Goal: Information Seeking & Learning: Learn about a topic

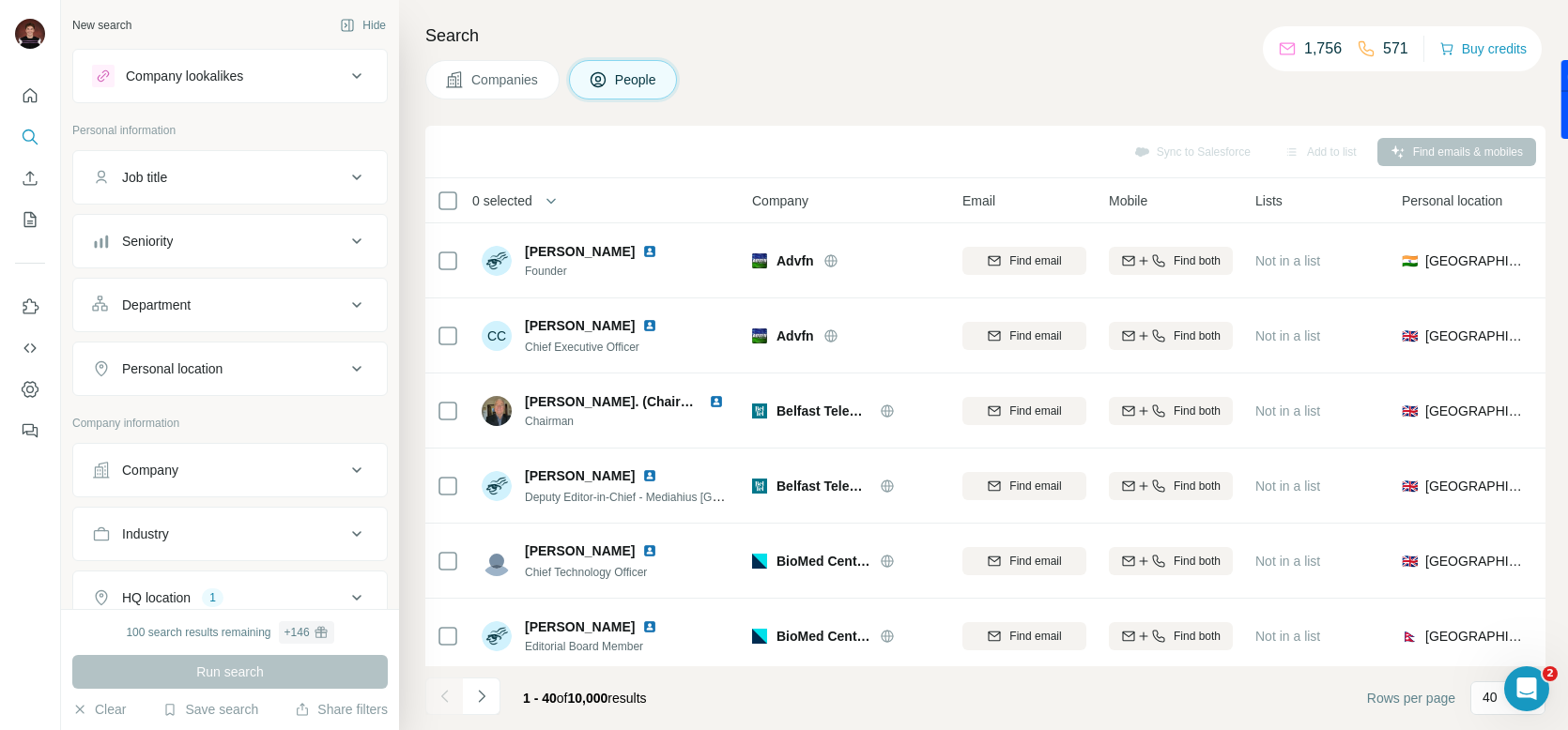
scroll to position [1112, 0]
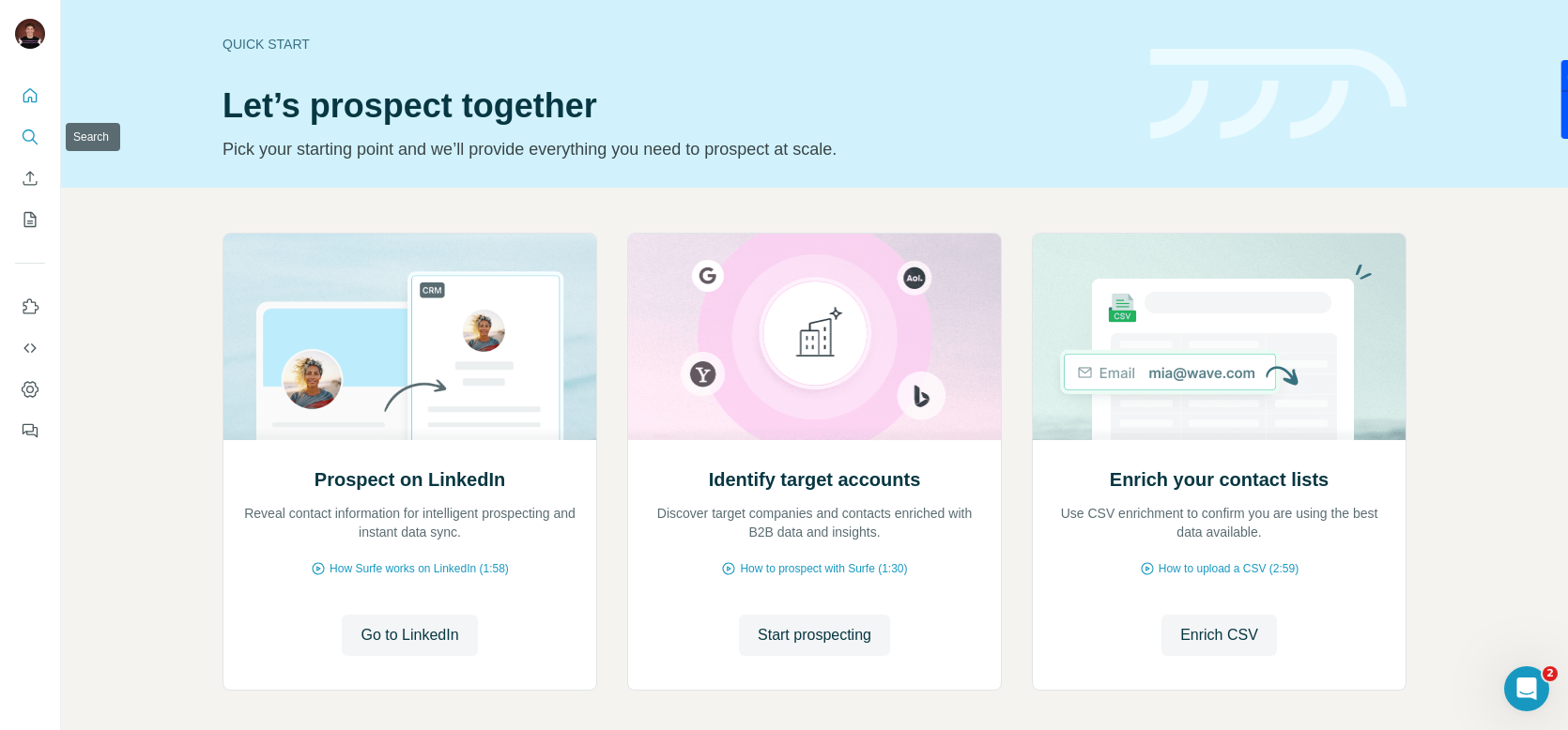
click at [32, 137] on icon "Search" at bounding box center [28, 135] width 12 height 12
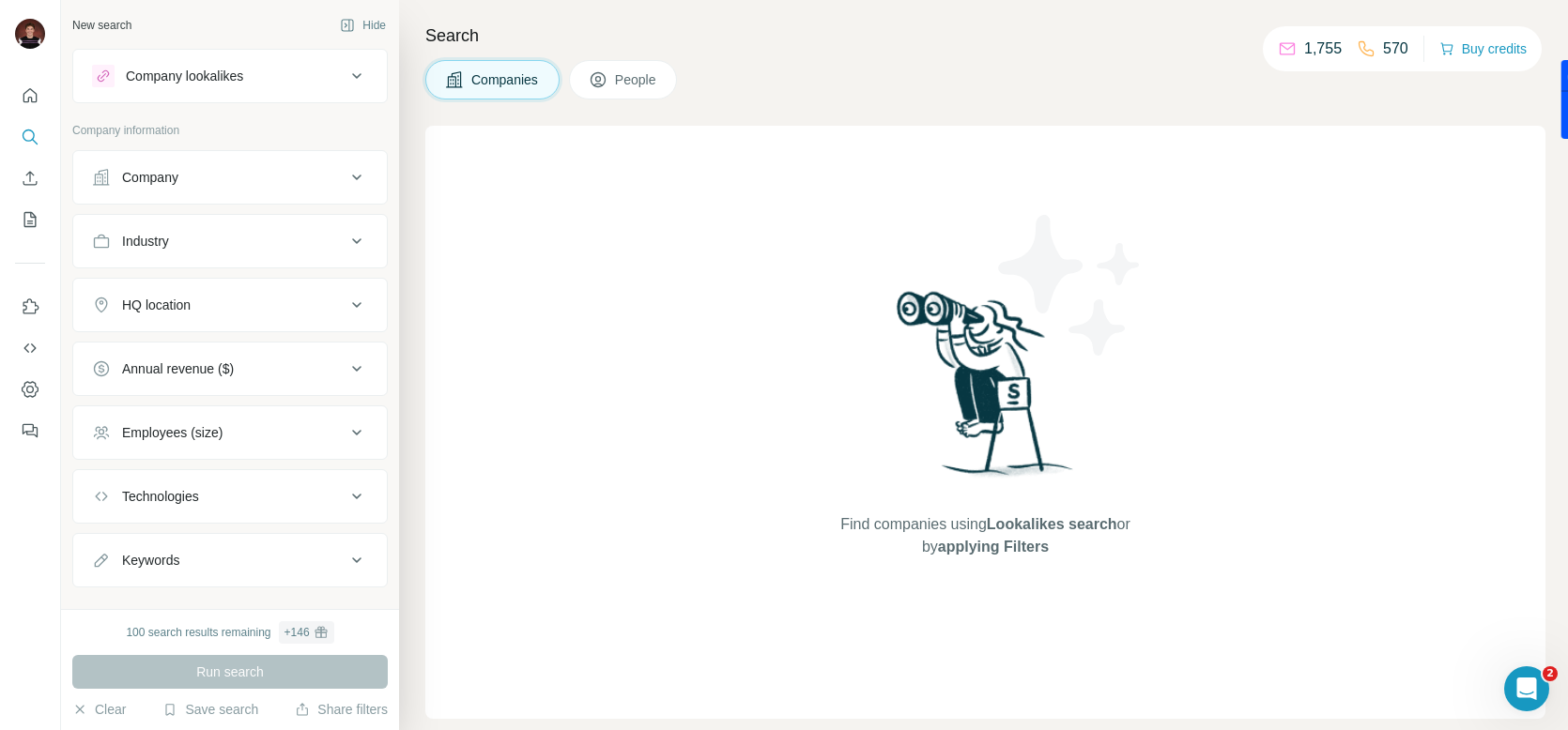
click at [205, 58] on button "Company lookalikes" at bounding box center [230, 75] width 313 height 45
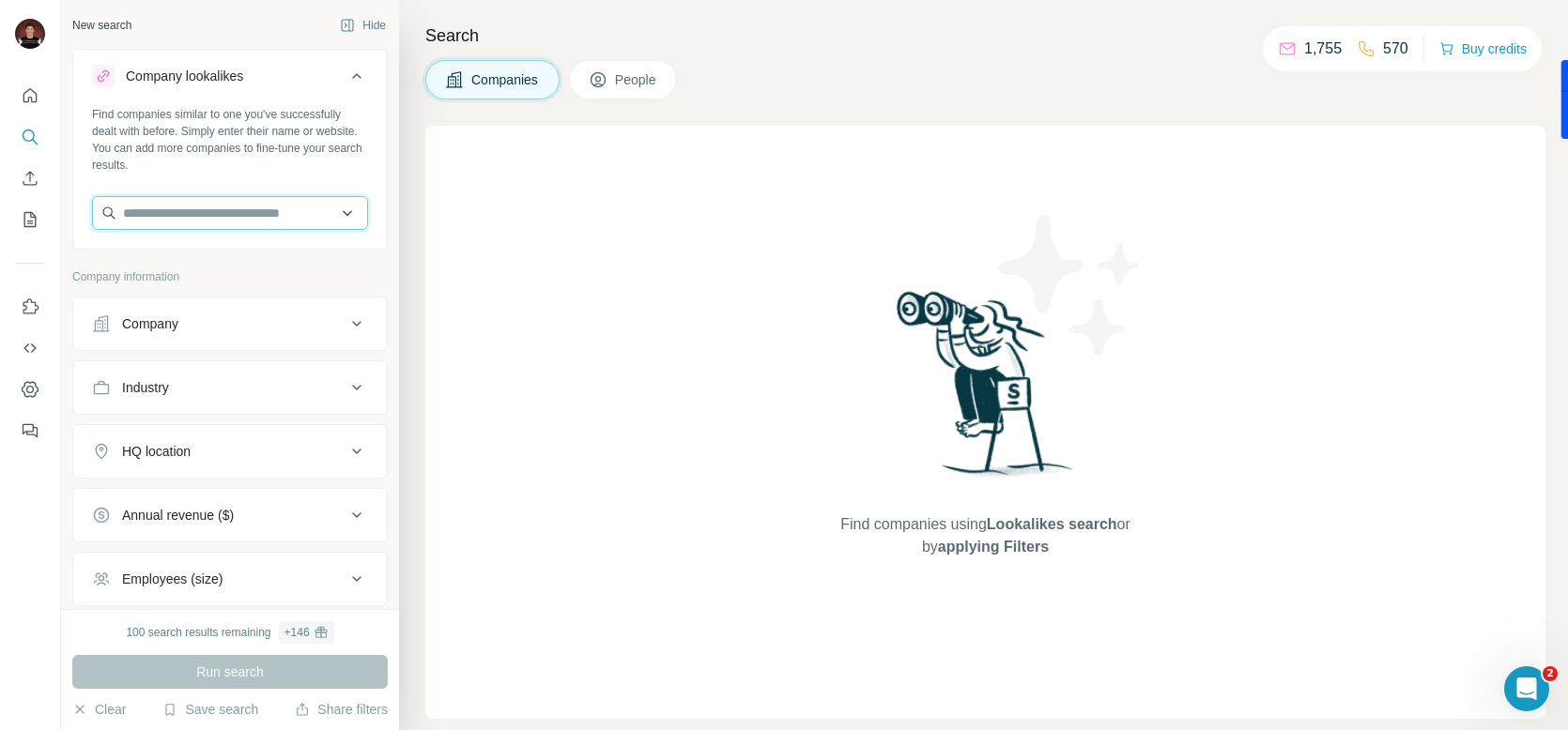
click at [192, 199] on input "text" at bounding box center [230, 214] width 276 height 34
paste input "**********"
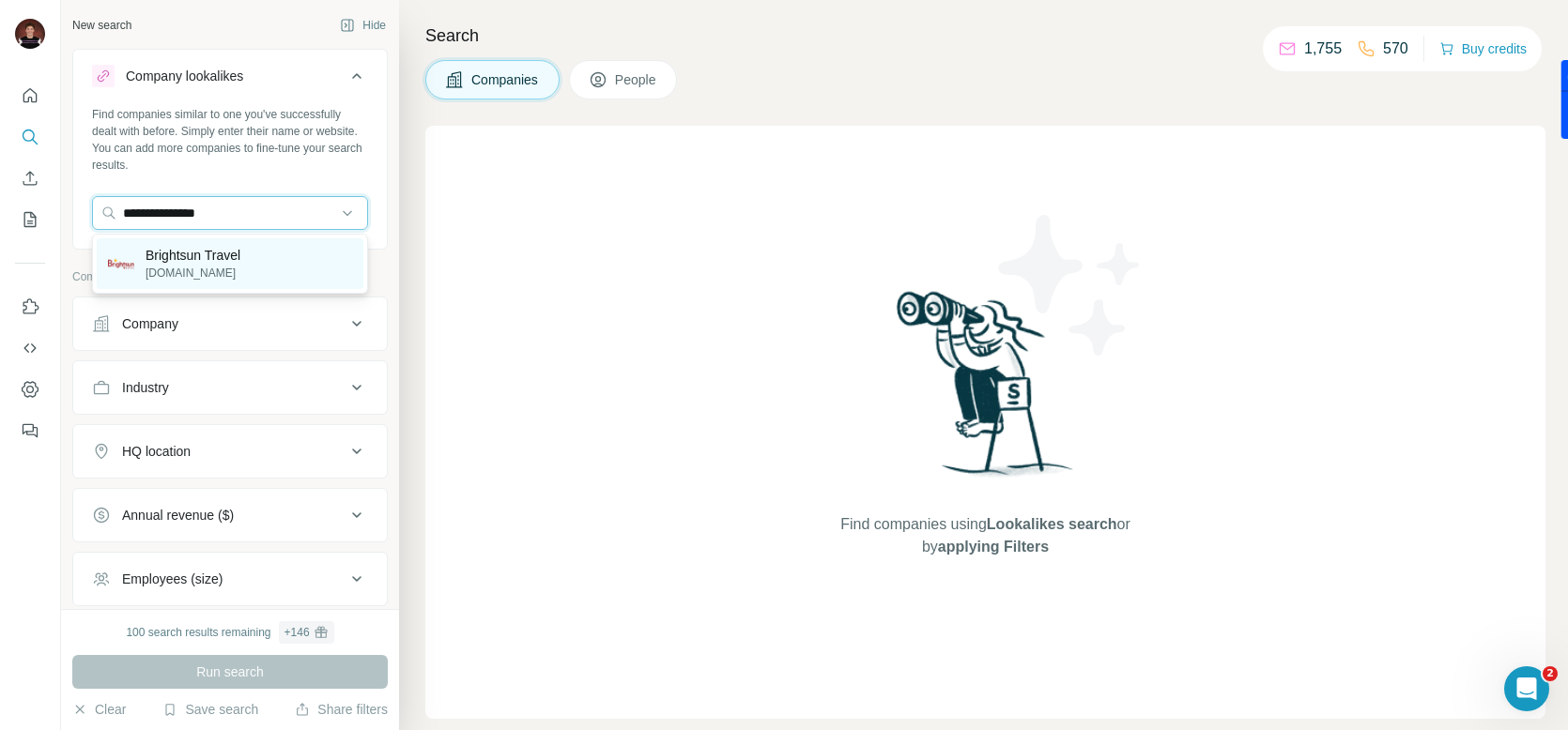
type input "**********"
click at [249, 269] on div "Brightsun Travel [DOMAIN_NAME]" at bounding box center [230, 263] width 267 height 50
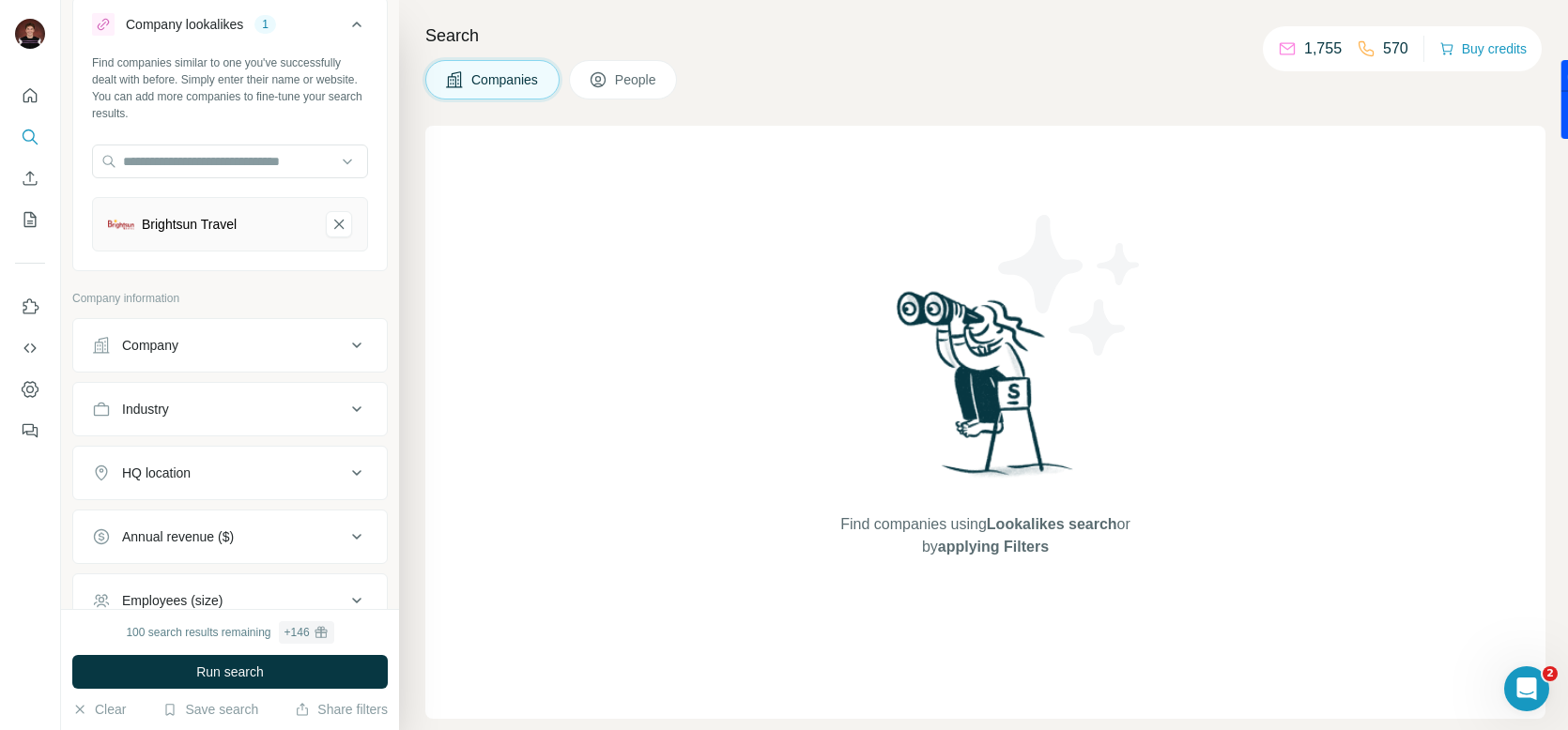
scroll to position [79, 0]
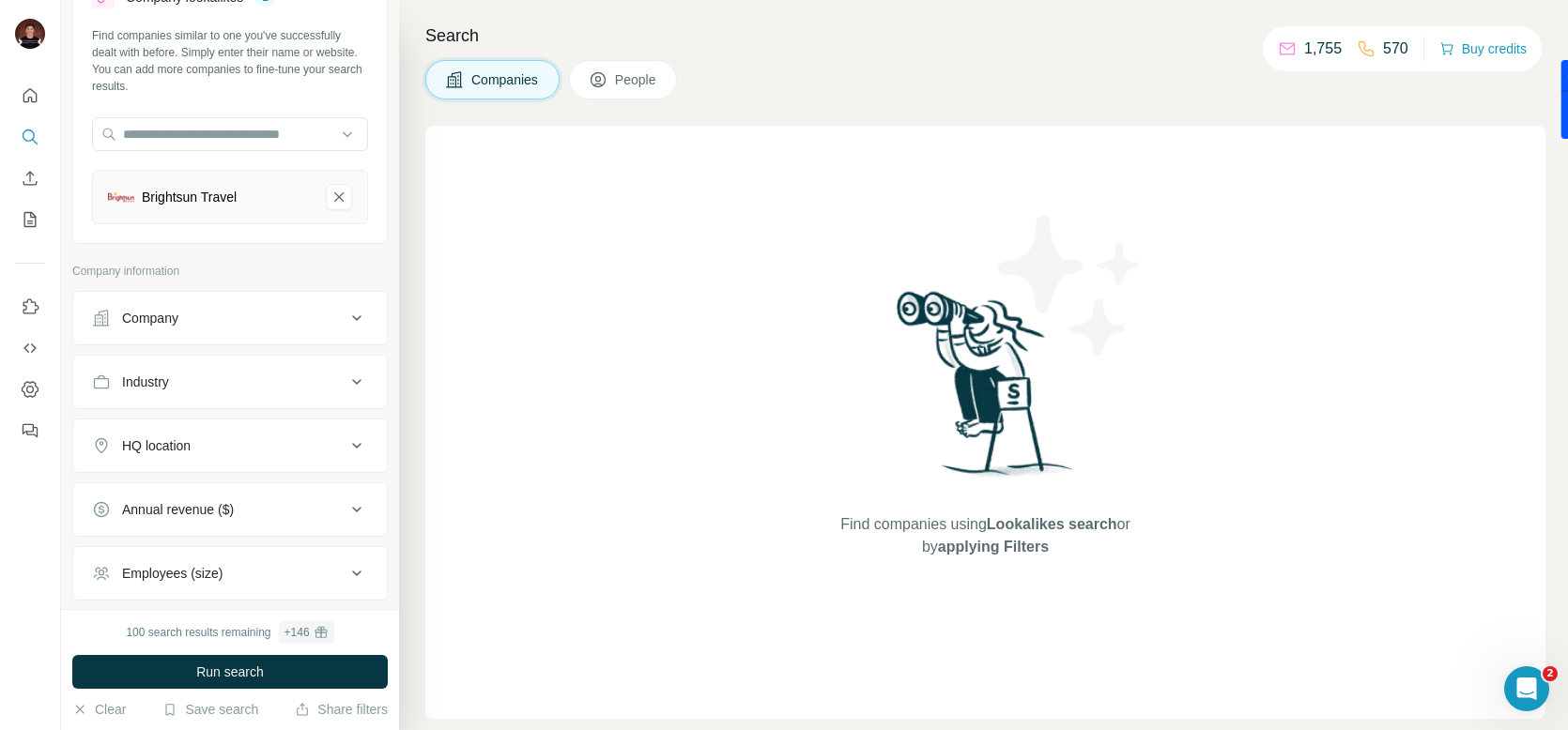
click at [221, 380] on div "Industry" at bounding box center [218, 382] width 254 height 19
drag, startPoint x: 210, startPoint y: 495, endPoint x: 207, endPoint y: 506, distance: 11.4
click at [210, 495] on div "HQ location" at bounding box center [218, 502] width 254 height 19
click at [217, 554] on input "text" at bounding box center [230, 549] width 276 height 34
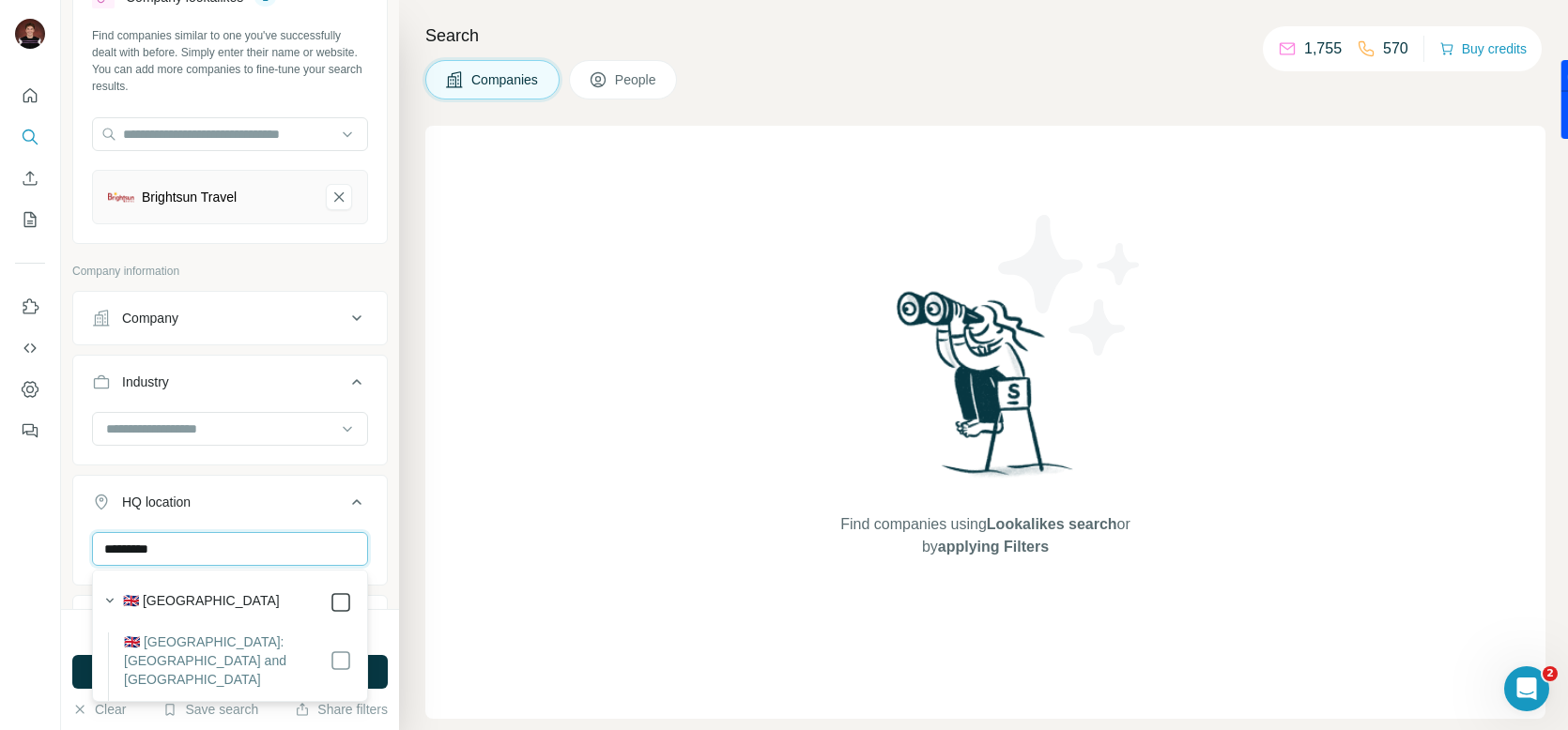
type input "*********"
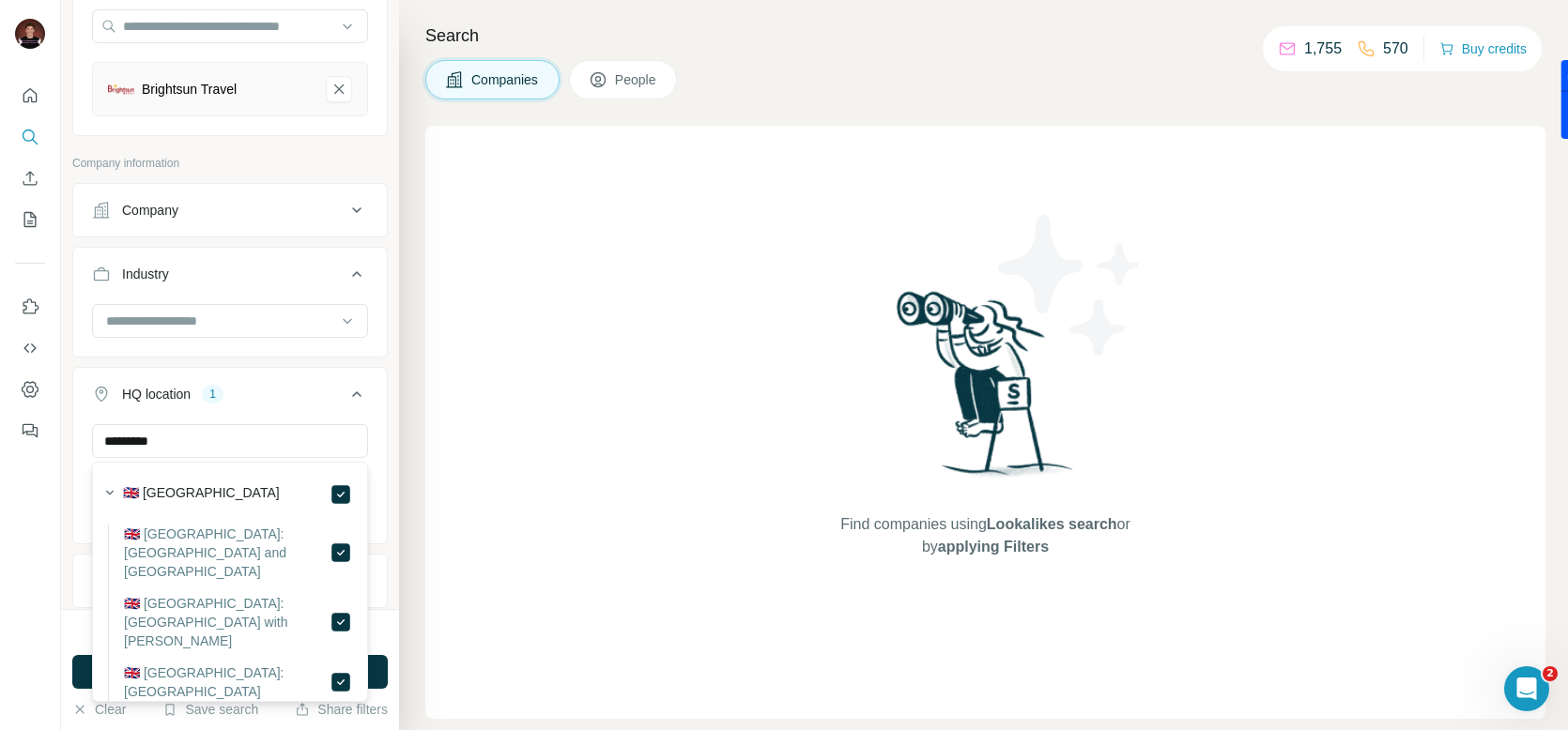
click at [497, 542] on div "Find companies using Lookalikes search or by applying Filters" at bounding box center [985, 421] width 1120 height 593
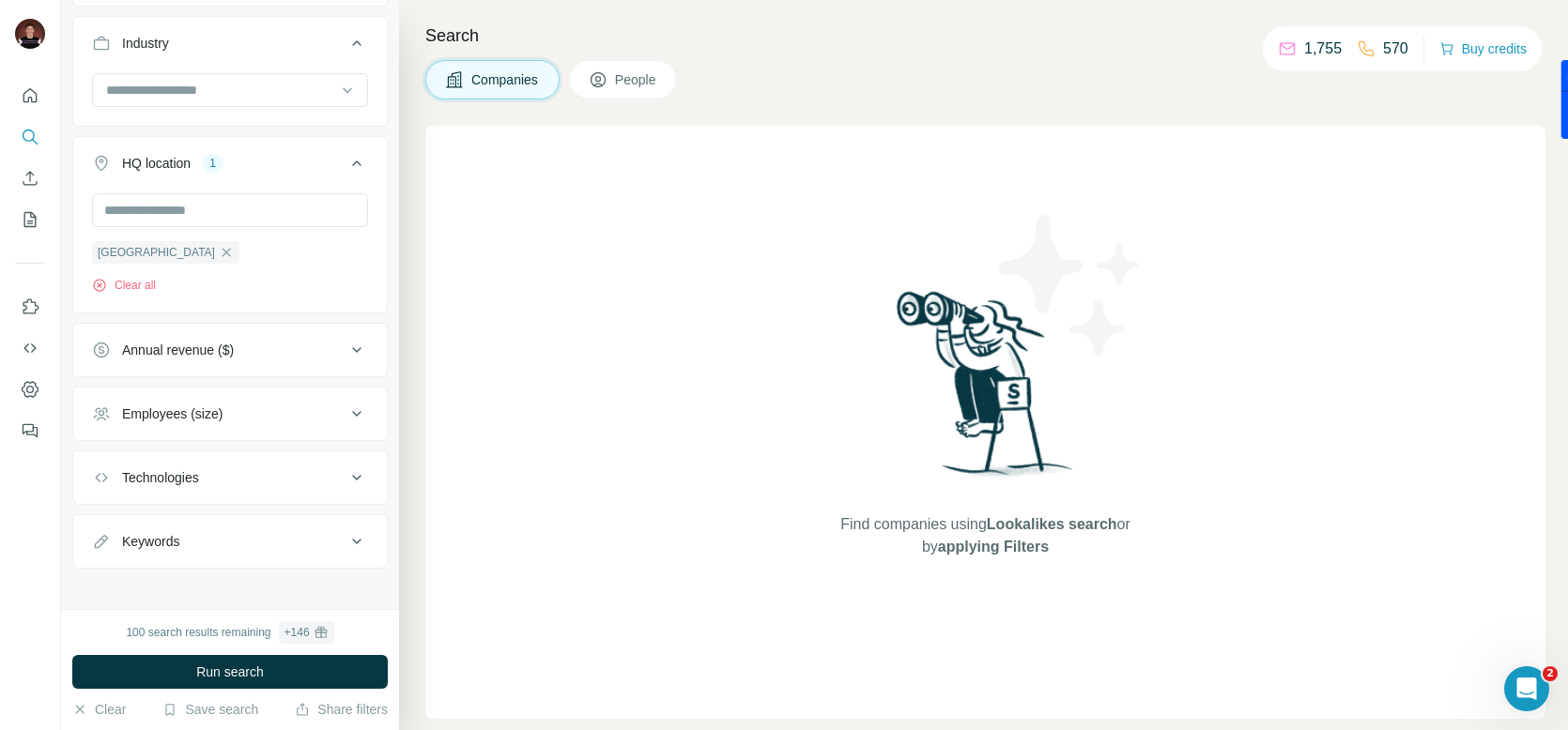
scroll to position [431, 0]
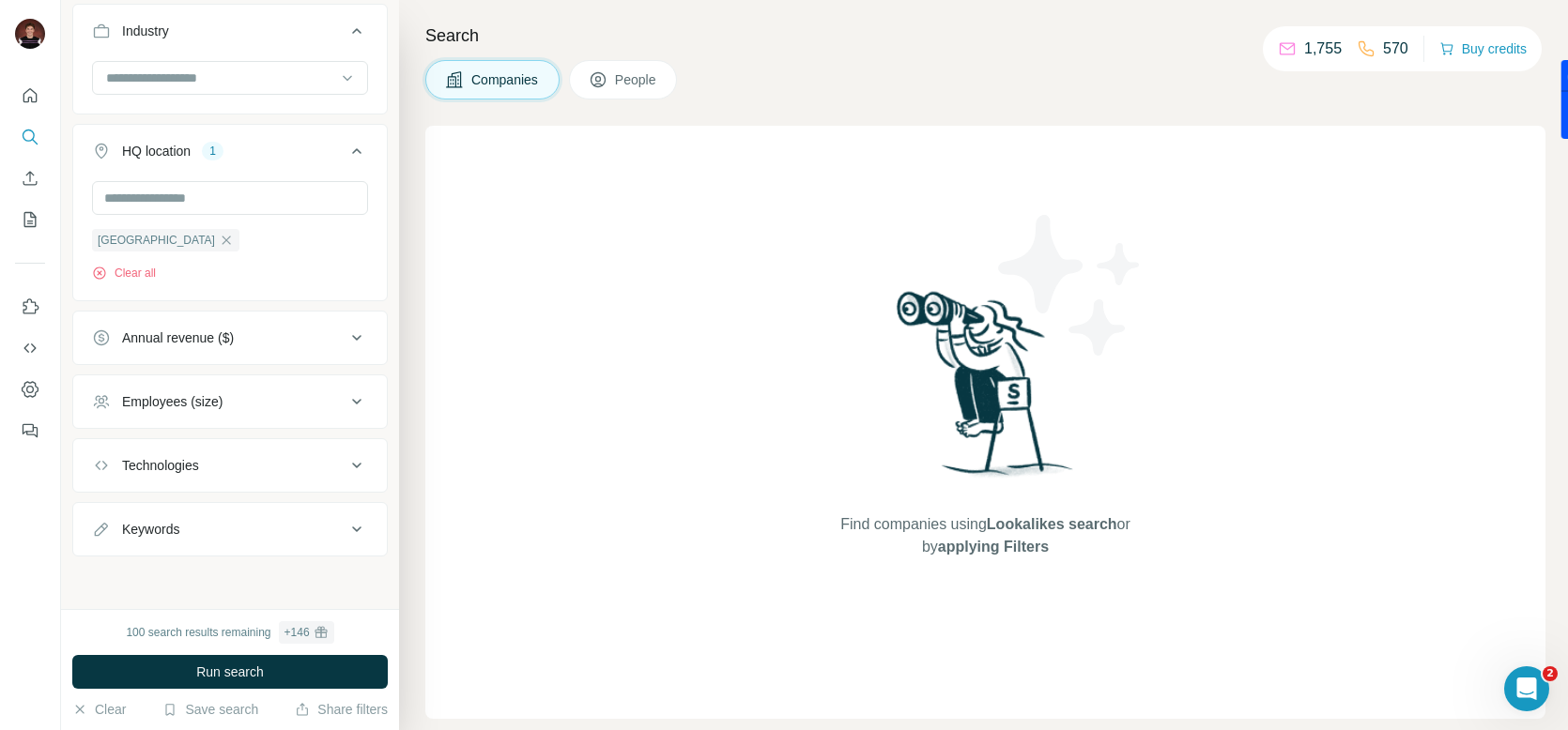
click at [265, 394] on div "Employees (size)" at bounding box center [218, 402] width 254 height 19
click at [109, 477] on icon at bounding box center [104, 477] width 23 height 23
drag, startPoint x: 99, startPoint y: 507, endPoint x: 99, endPoint y: 529, distance: 22.0
click at [99, 508] on icon at bounding box center [104, 512] width 23 height 23
drag, startPoint x: 100, startPoint y: 548, endPoint x: 104, endPoint y: 561, distance: 13.6
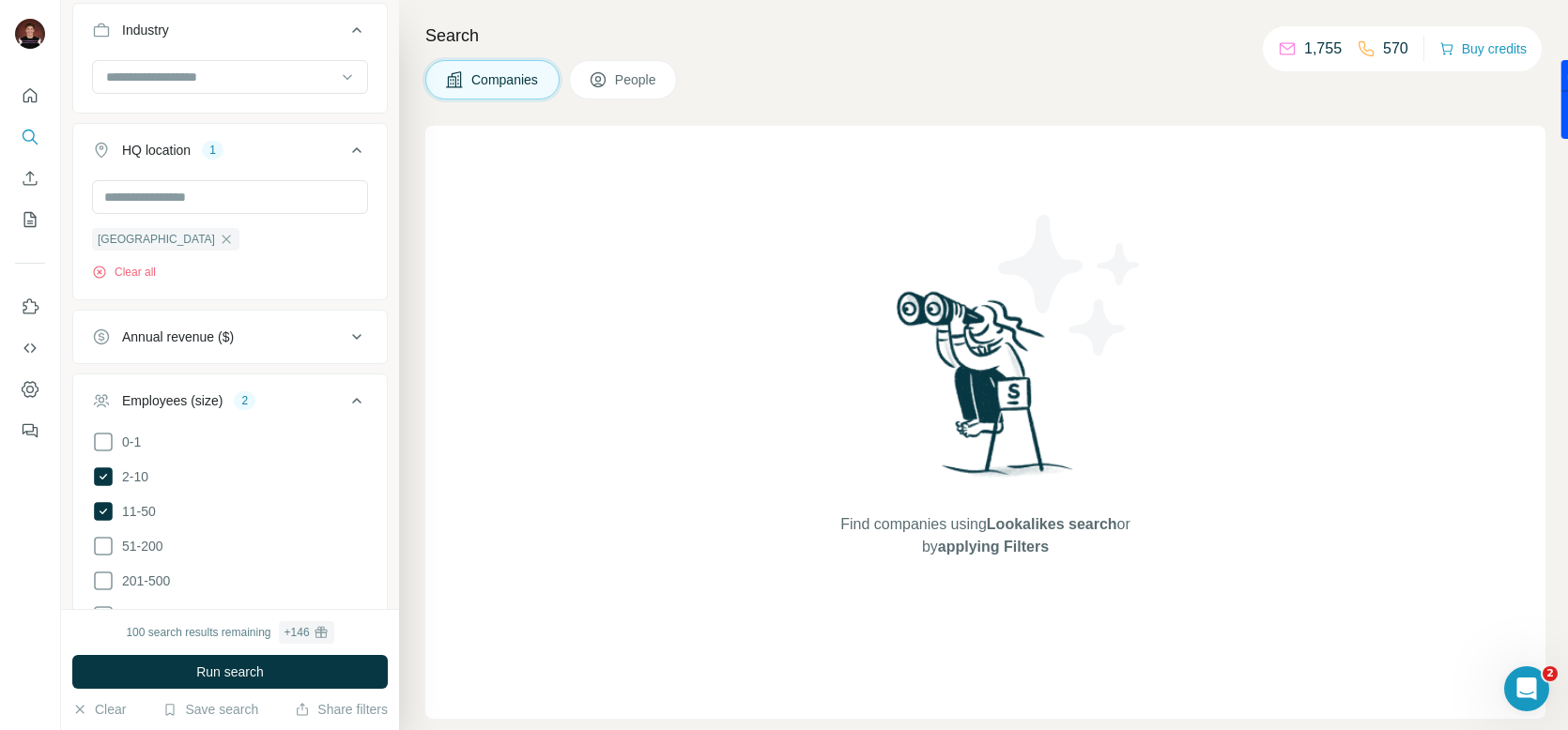
click at [100, 548] on icon at bounding box center [104, 546] width 23 height 23
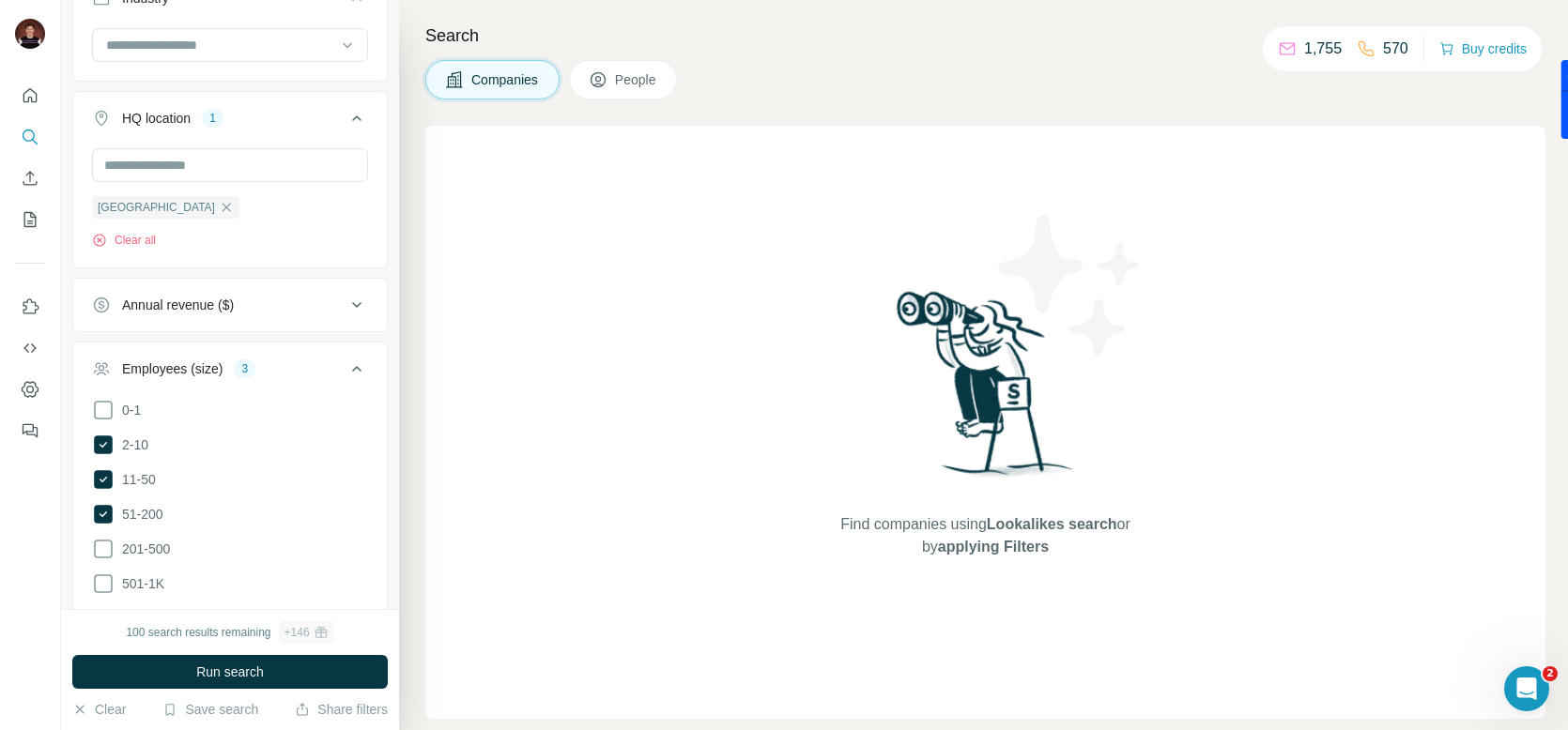
scroll to position [471, 0]
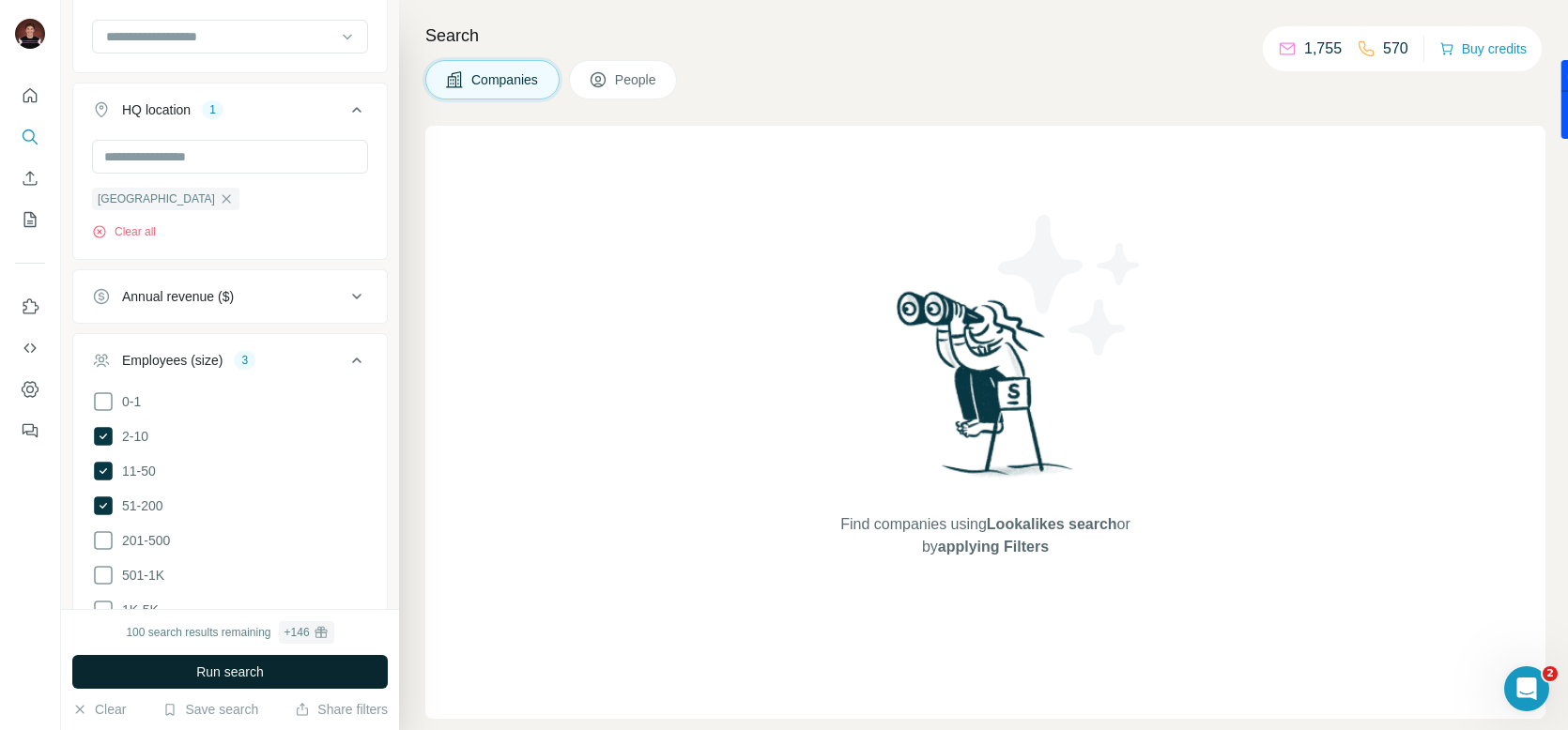
click at [289, 678] on button "Run search" at bounding box center [230, 672] width 315 height 34
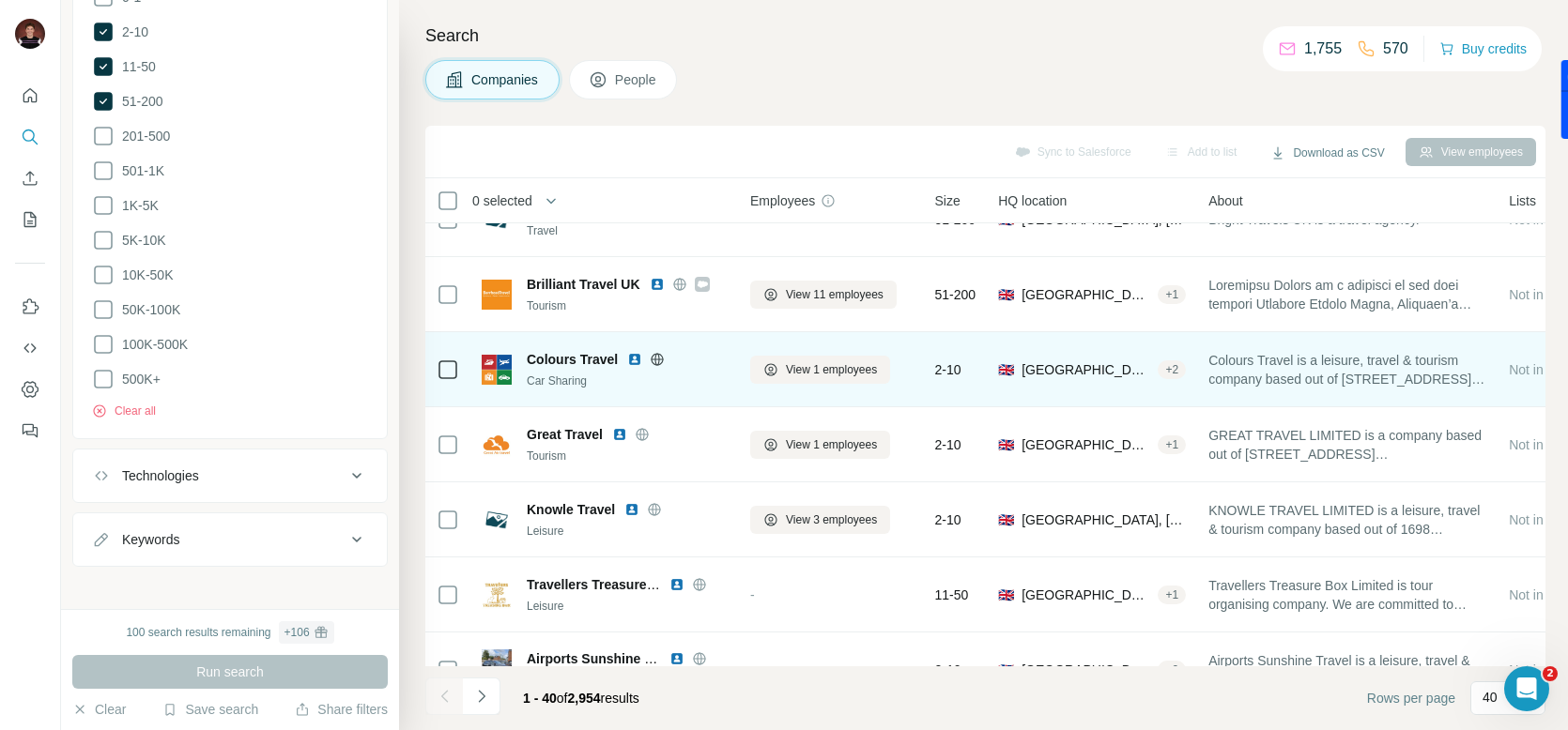
scroll to position [500, 2]
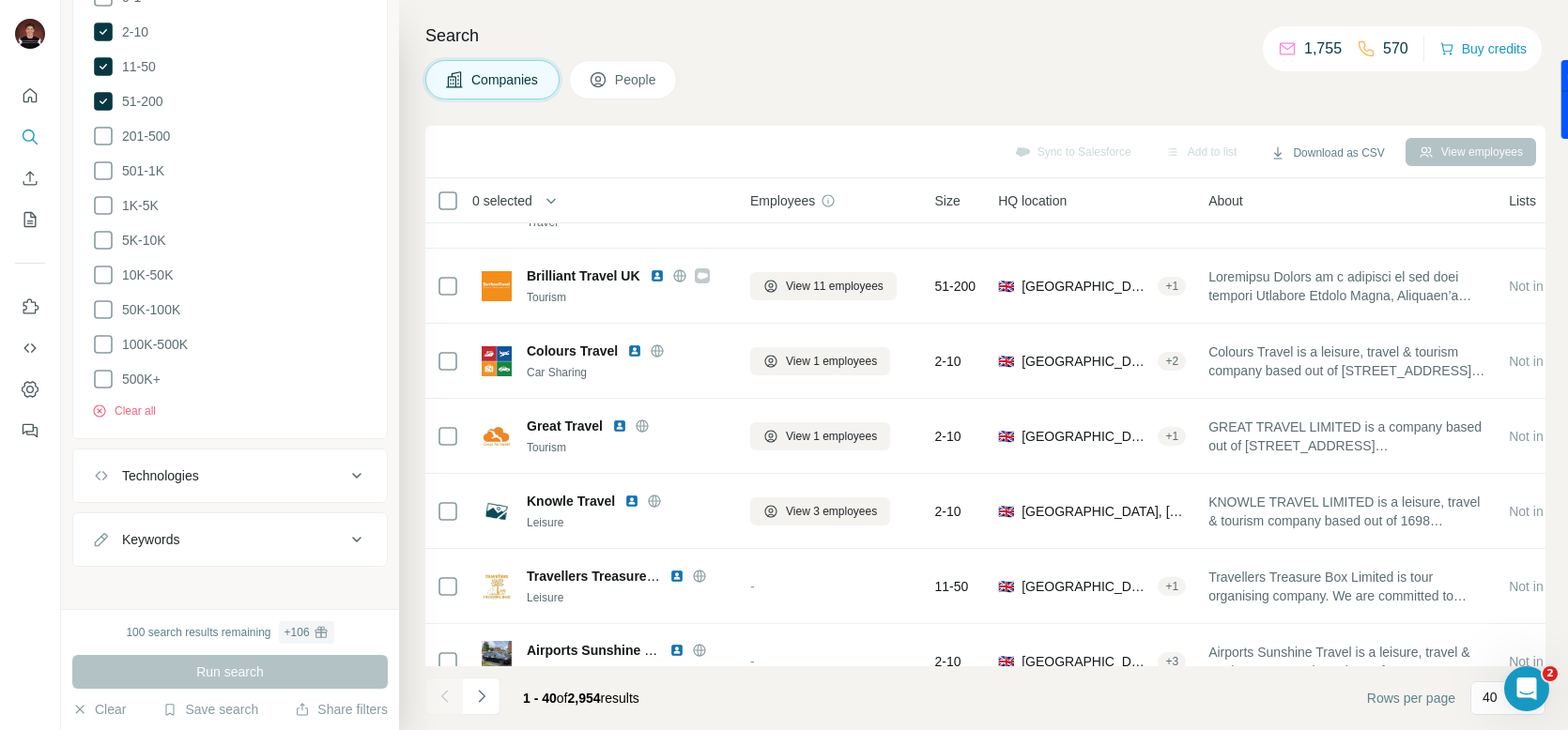
click at [609, 70] on button "People" at bounding box center [623, 80] width 109 height 40
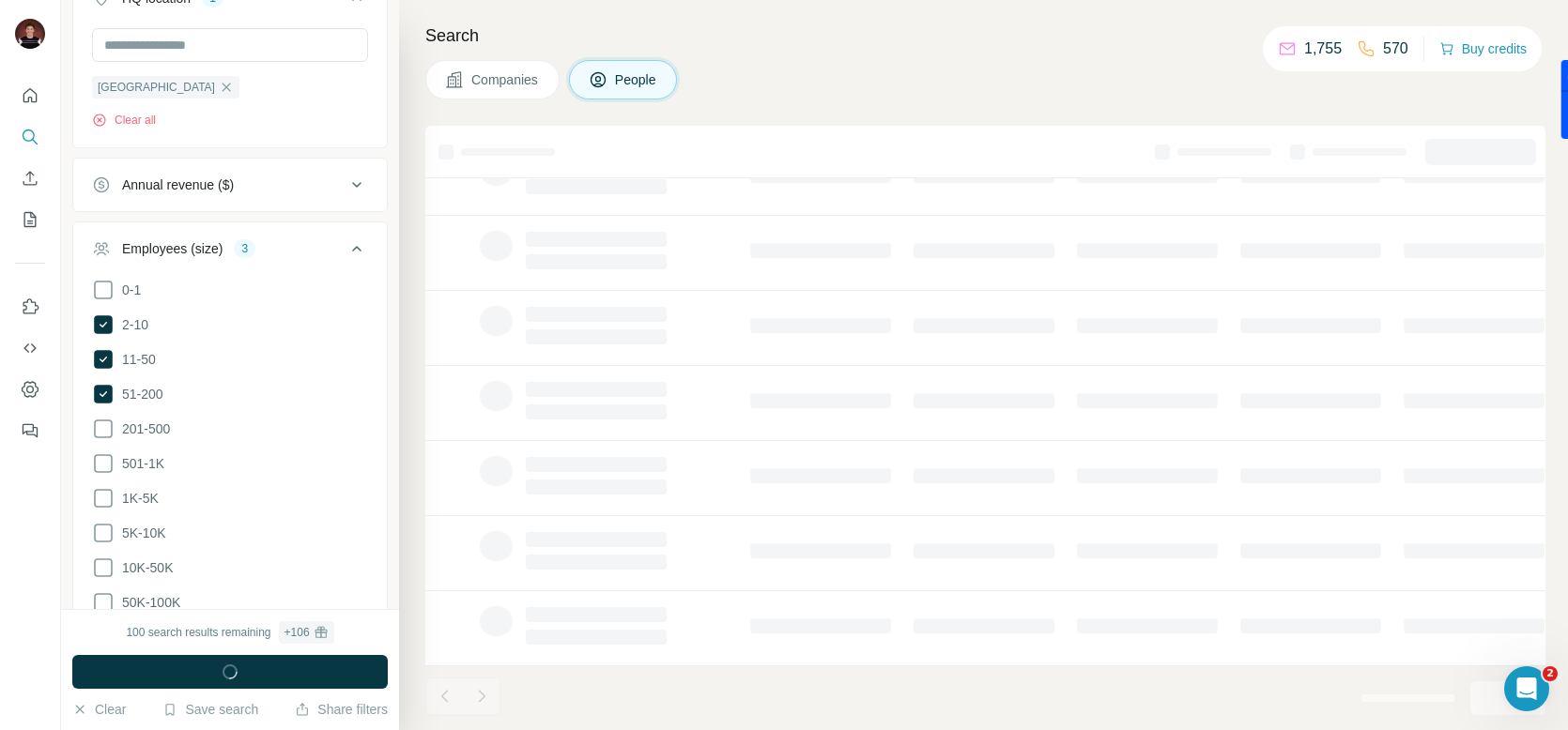
scroll to position [308, 2]
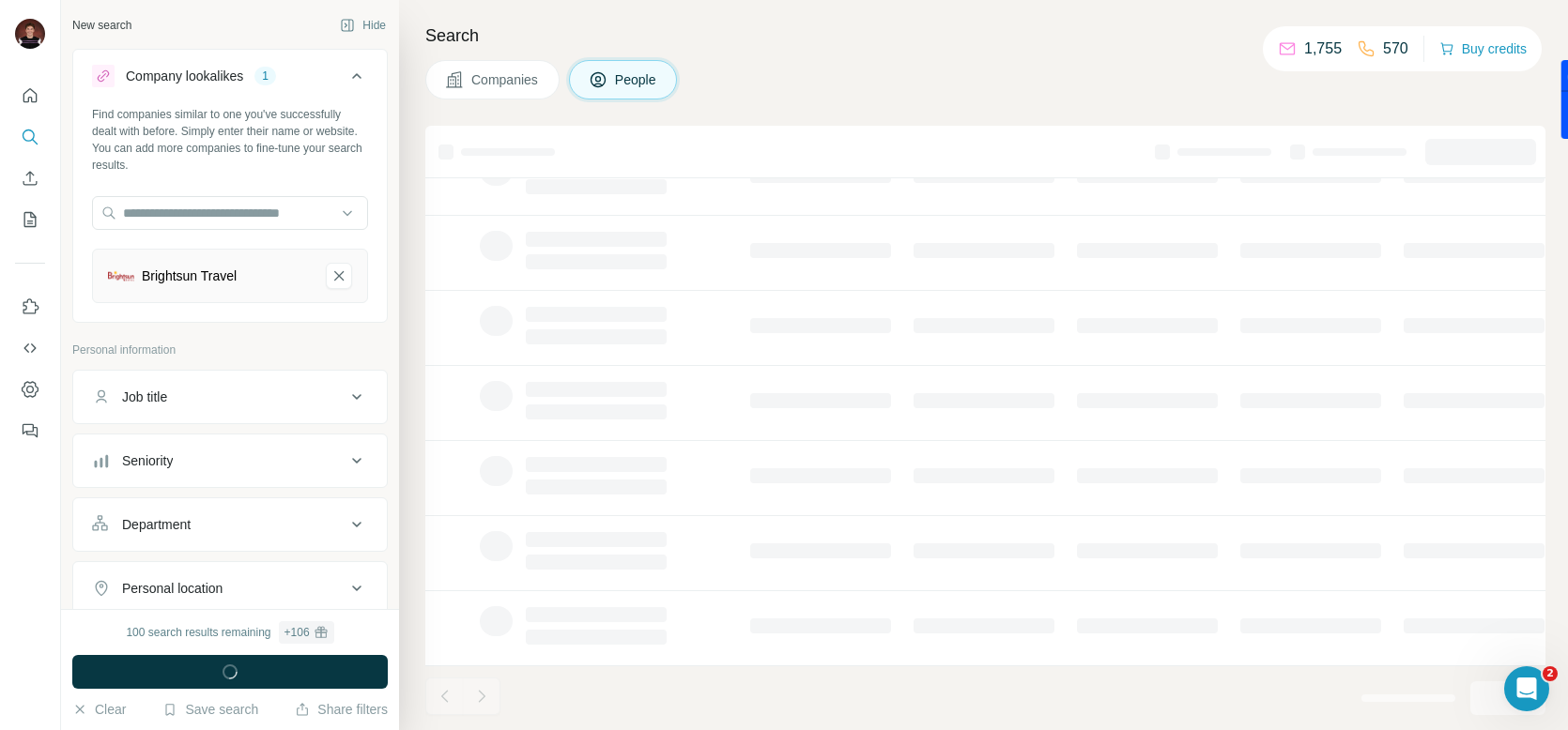
click at [242, 400] on div "Job title" at bounding box center [218, 397] width 254 height 19
click at [200, 446] on input "text" at bounding box center [211, 444] width 238 height 34
click at [163, 546] on ul "Job title Seniority Department Personal location" at bounding box center [230, 520] width 315 height 302
click at [175, 564] on button "Department" at bounding box center [230, 580] width 313 height 45
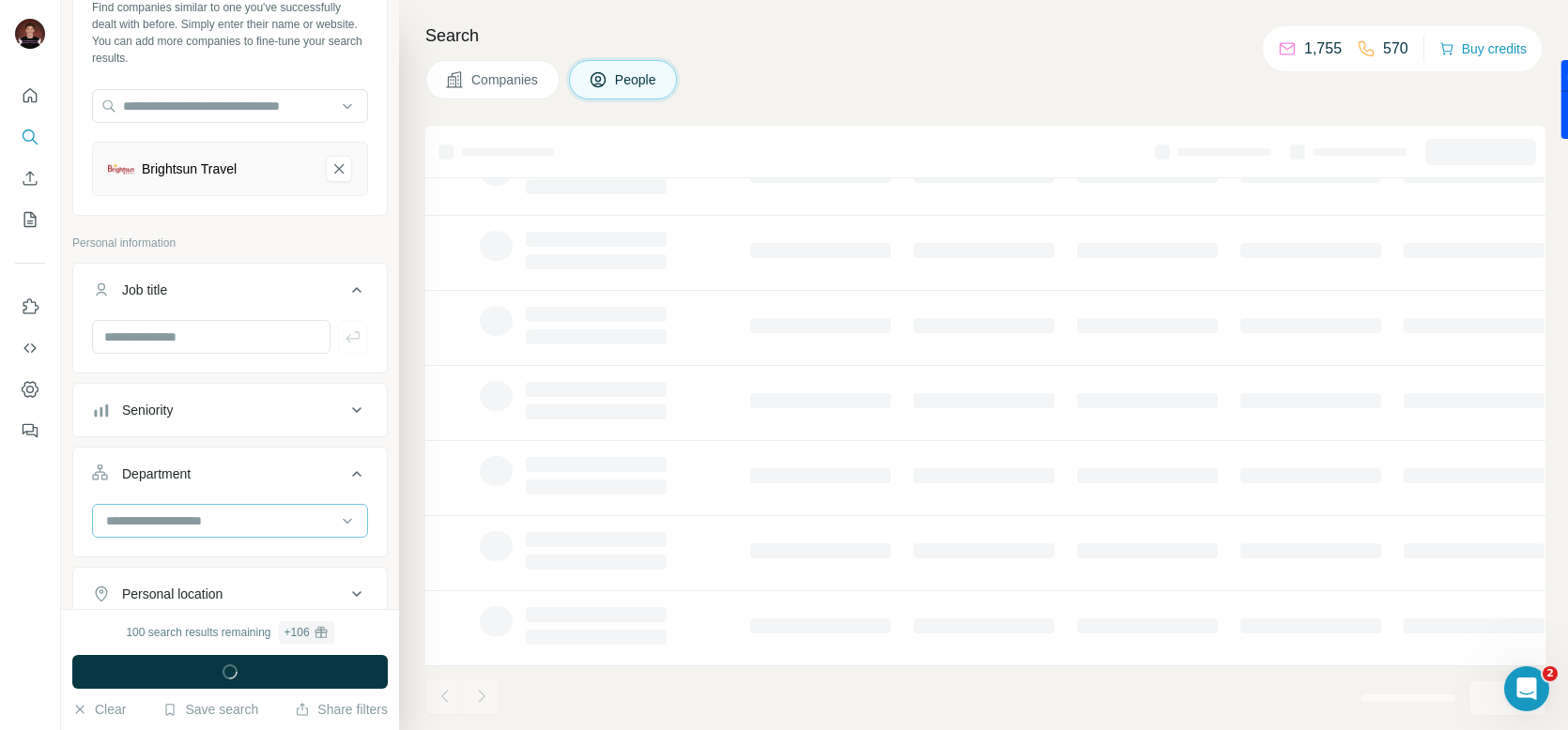
scroll to position [122, 0]
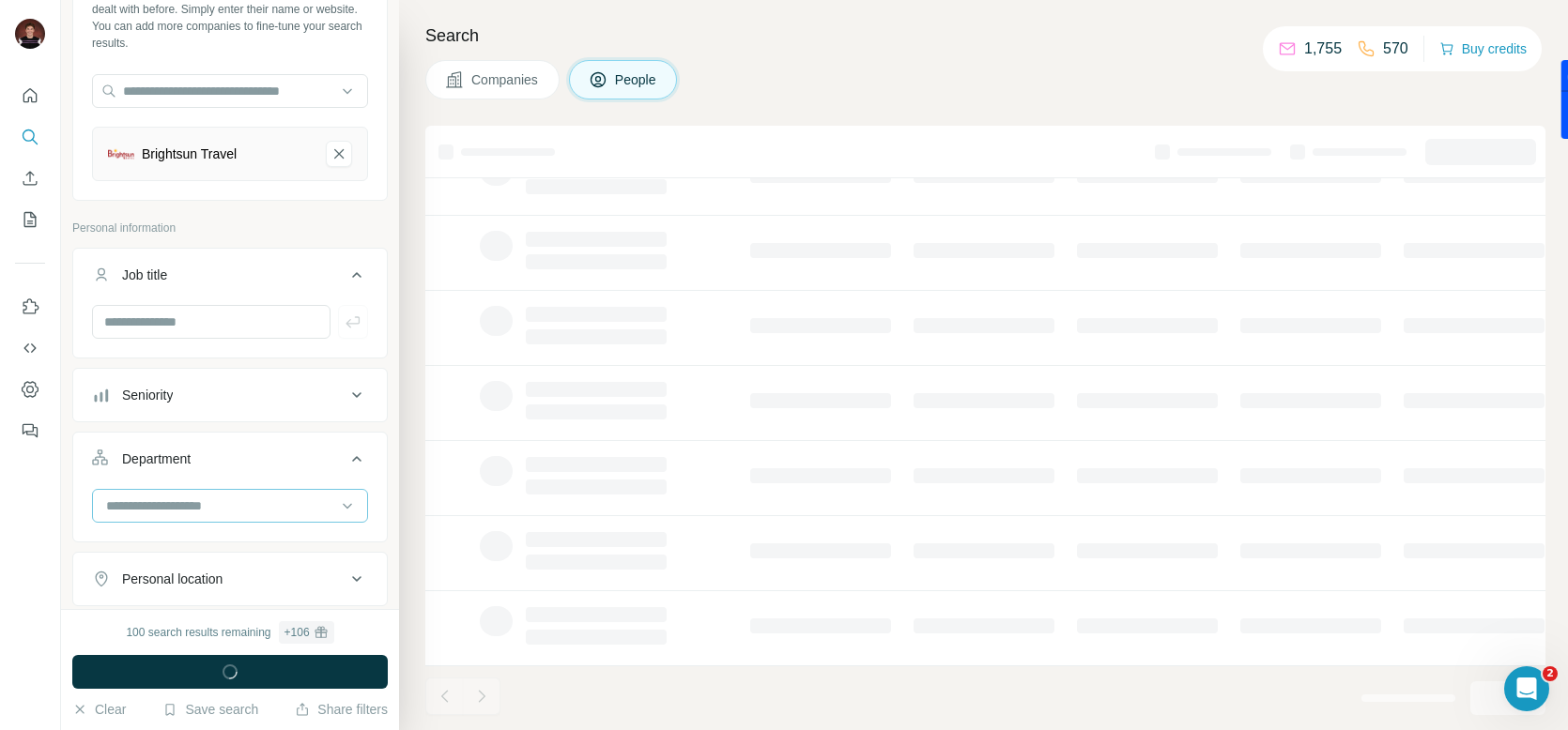
click at [183, 504] on input at bounding box center [220, 506] width 232 height 21
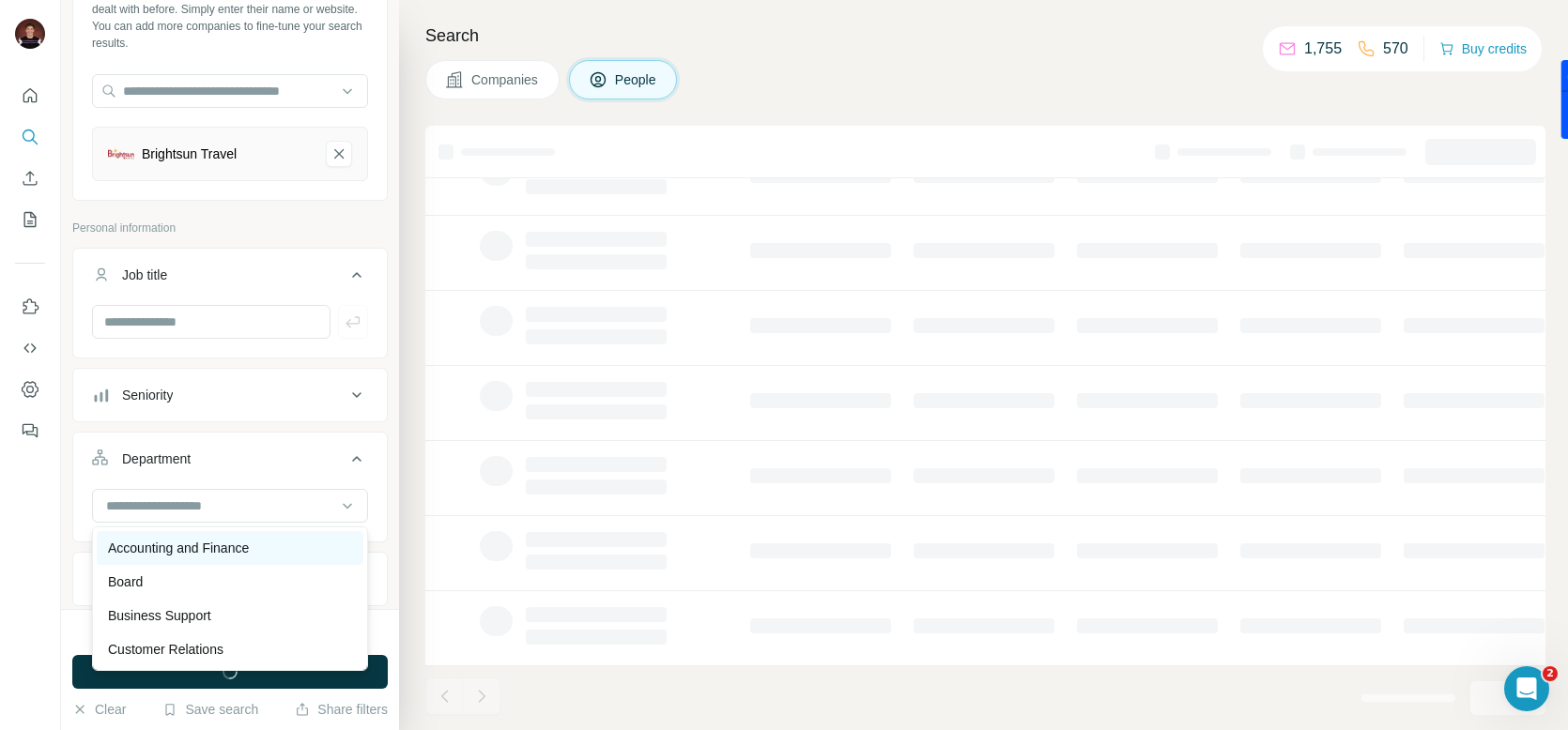
click at [183, 541] on p "Accounting and Finance" at bounding box center [179, 548] width 141 height 19
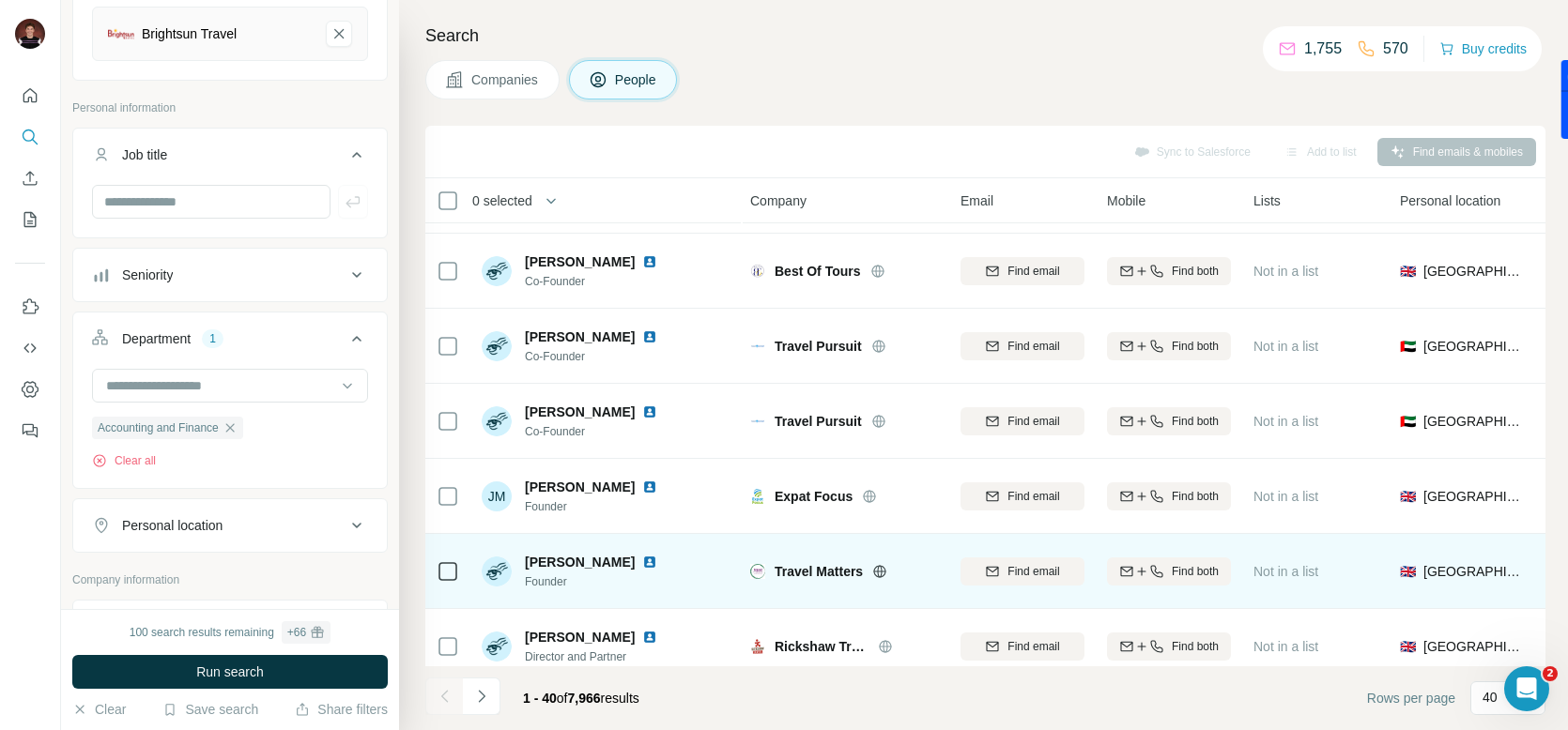
scroll to position [1785, 2]
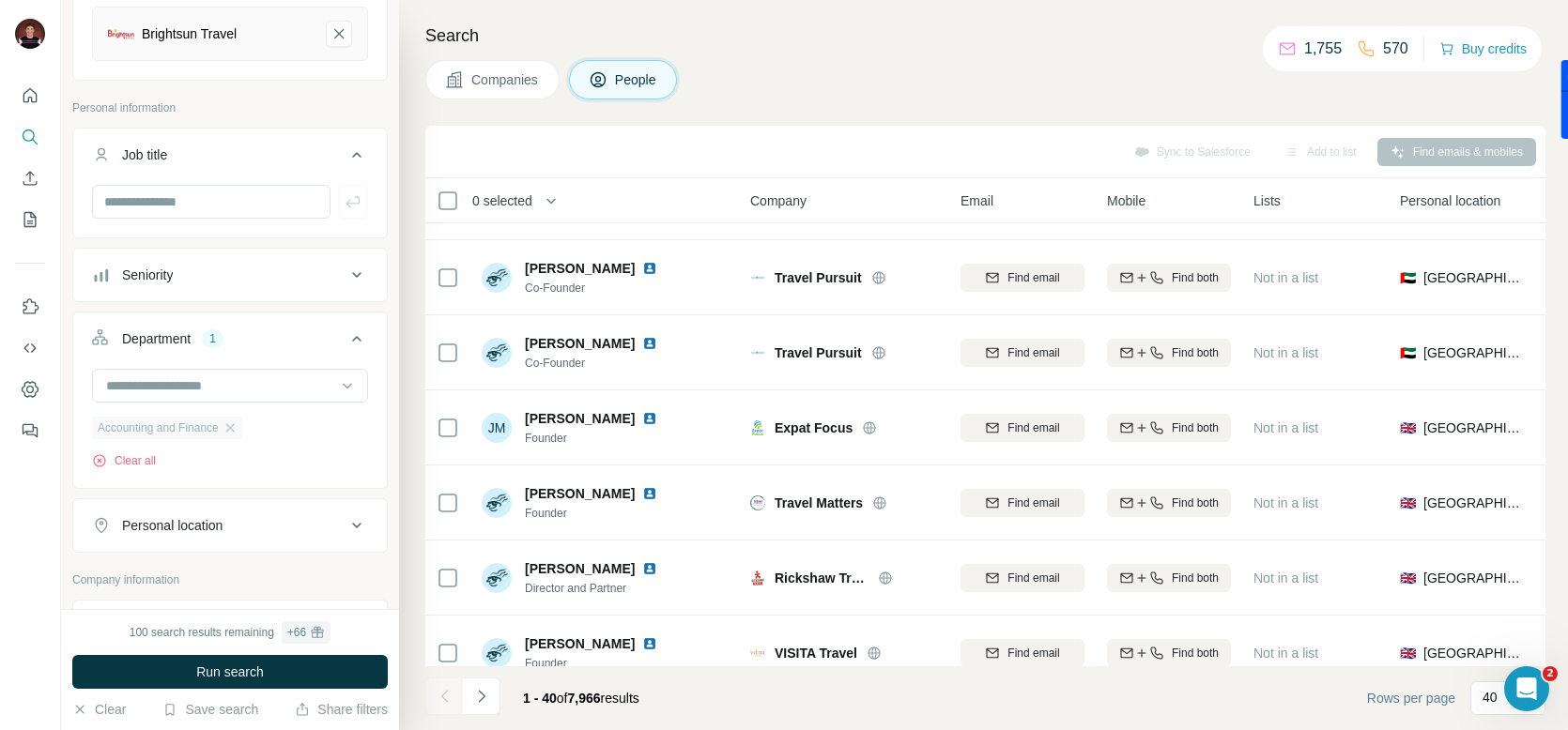
click at [183, 425] on span "Accounting and Finance" at bounding box center [159, 428] width 122 height 17
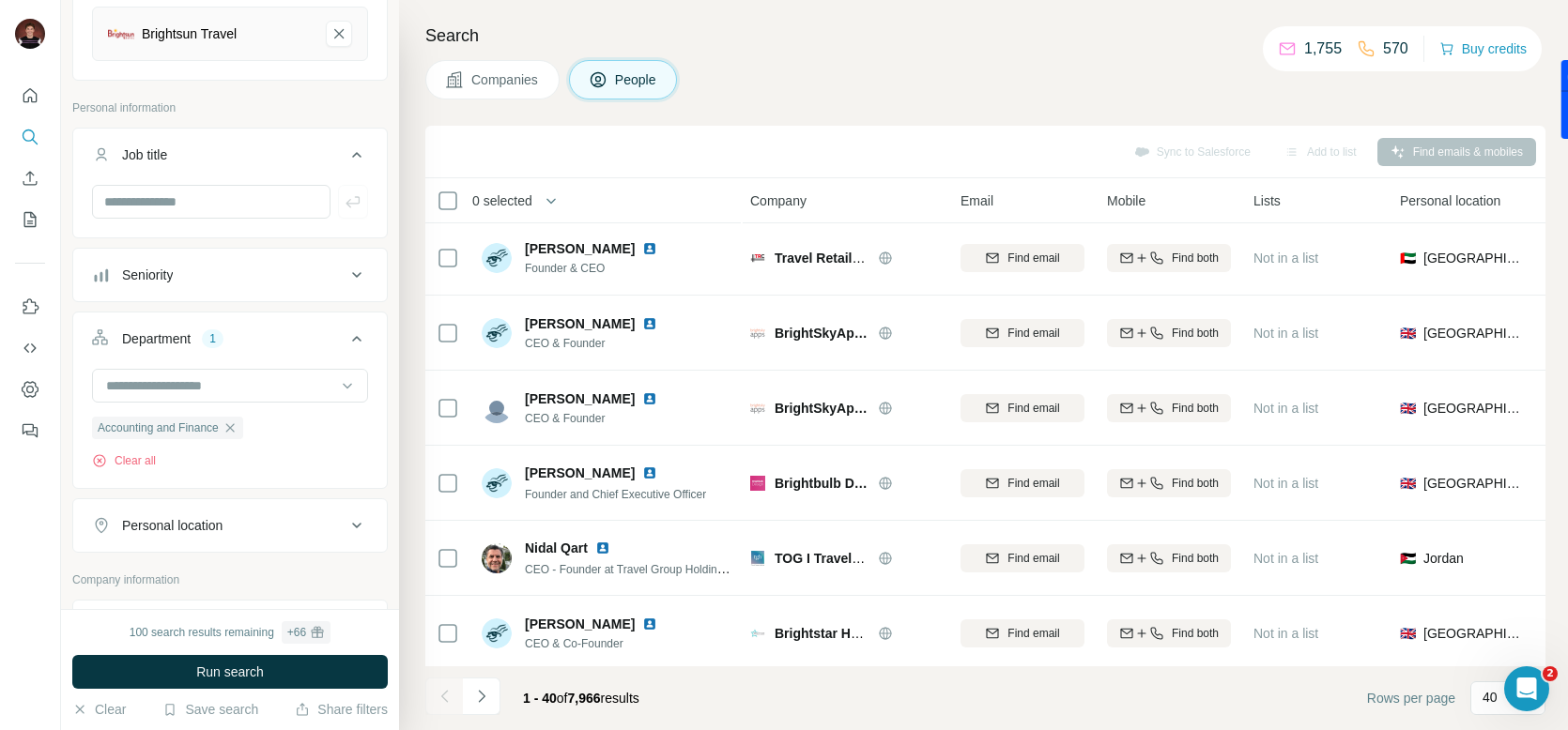
scroll to position [0, 2]
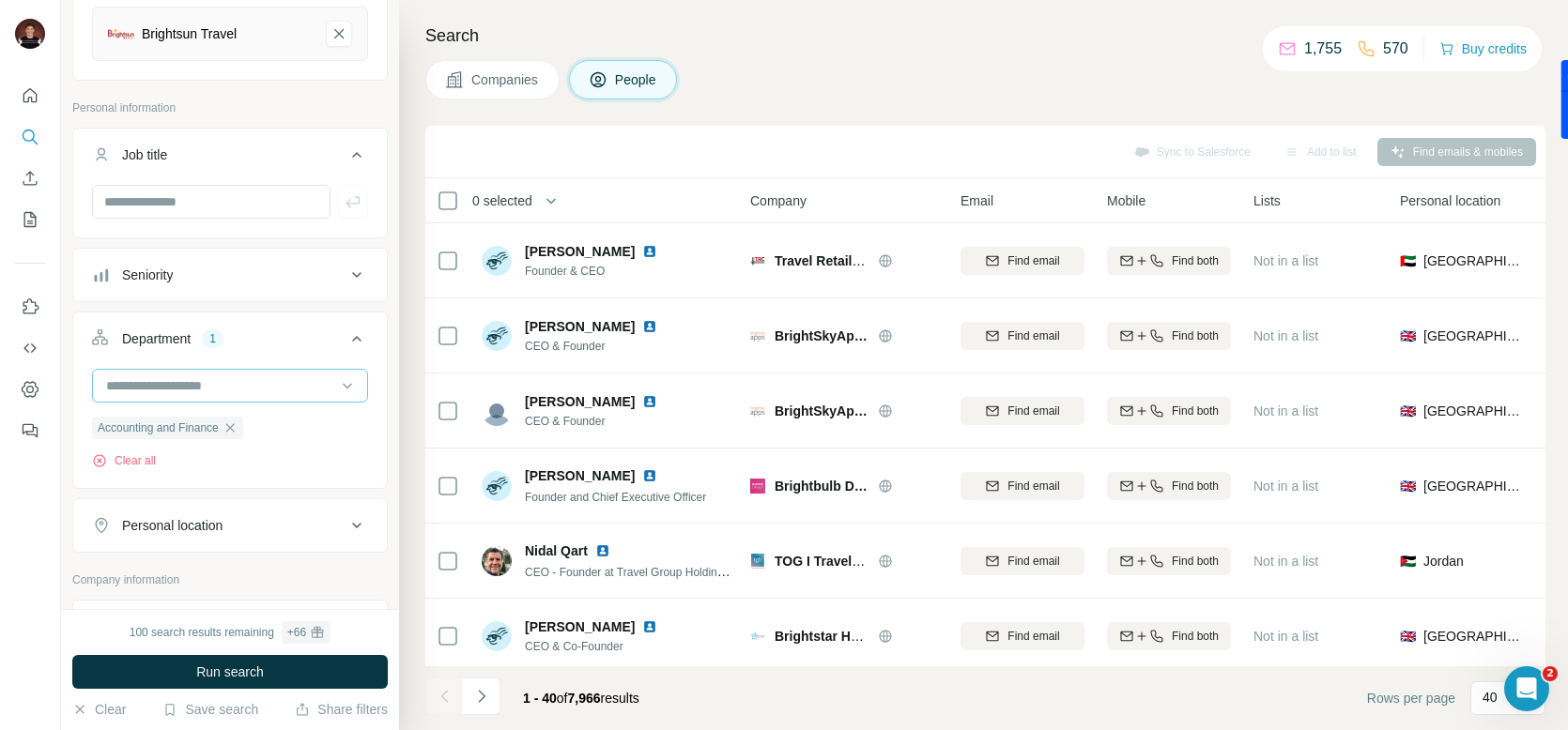
click at [194, 385] on input at bounding box center [220, 385] width 232 height 21
click at [232, 415] on div "Accounting and Finance" at bounding box center [230, 428] width 267 height 34
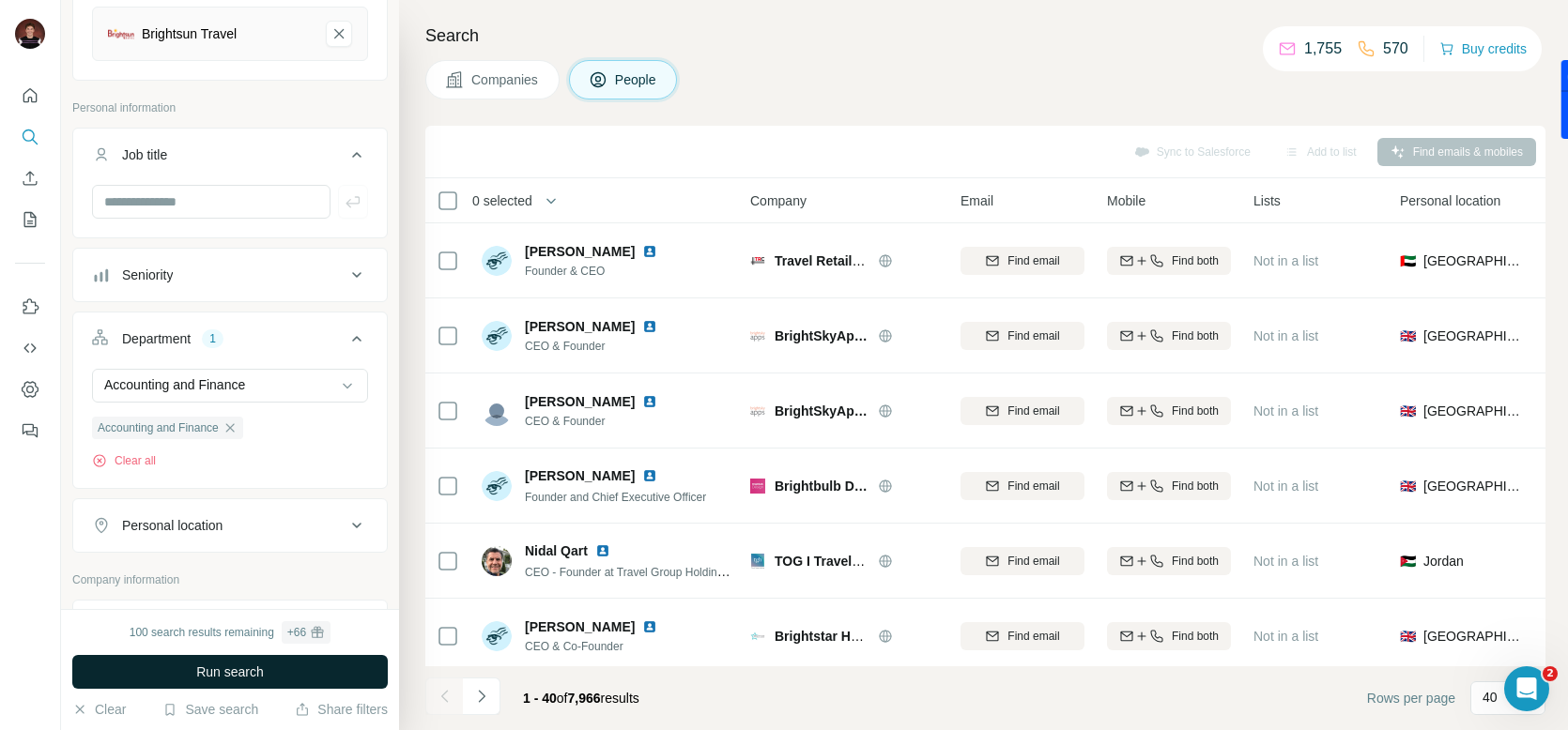
click at [262, 679] on span "Run search" at bounding box center [230, 672] width 67 height 19
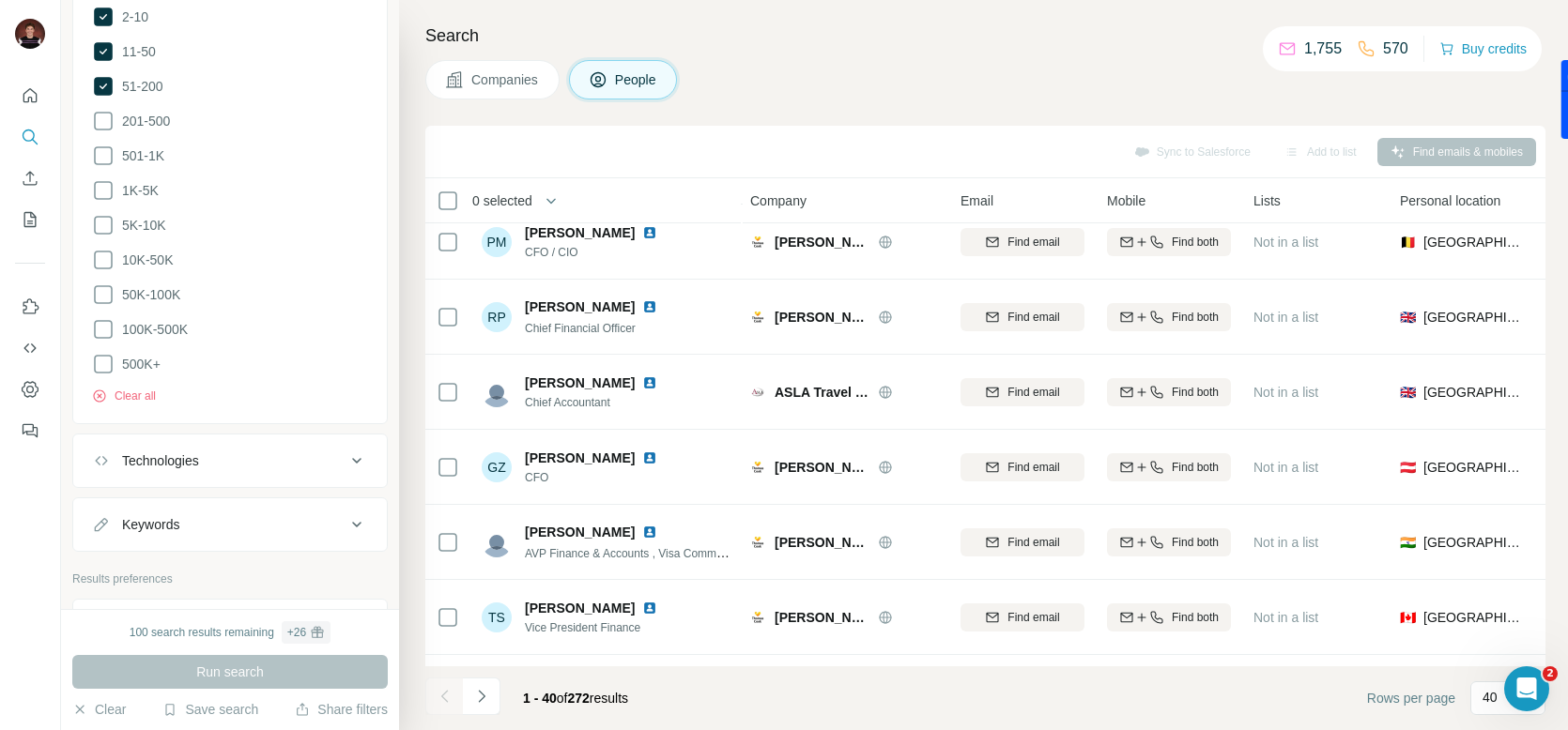
scroll to position [1484, 0]
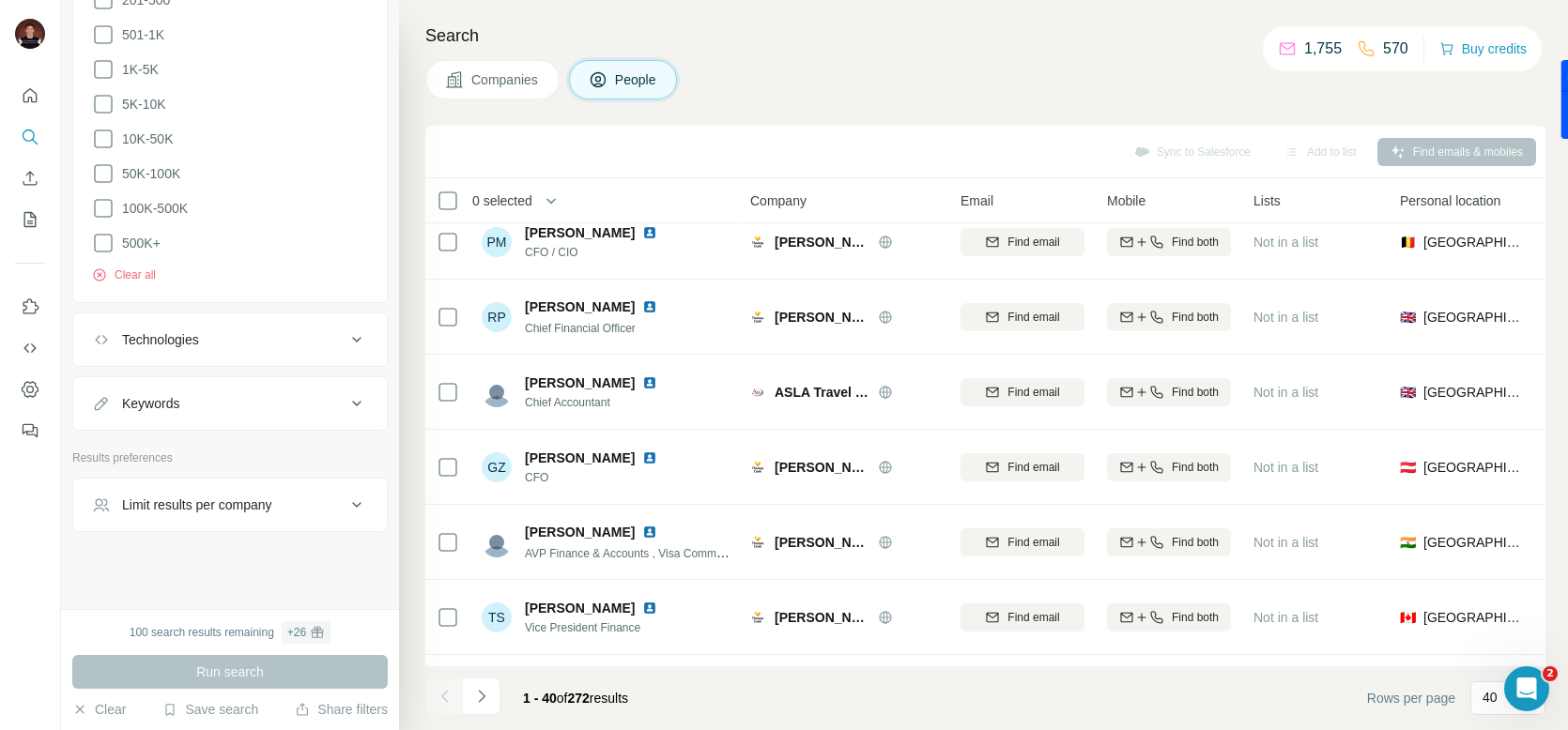
click at [203, 497] on div "Limit results per company" at bounding box center [197, 505] width 150 height 19
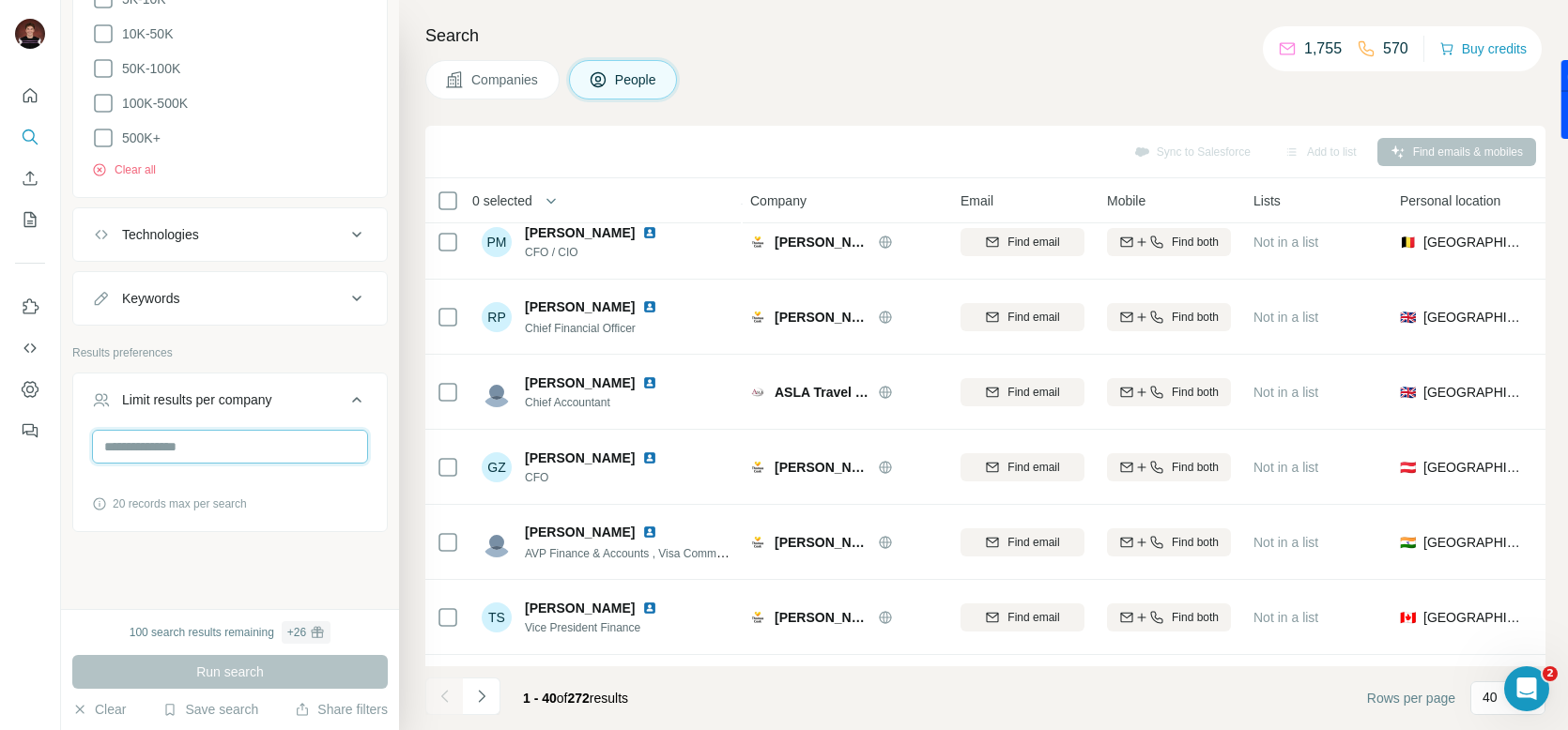
click at [161, 445] on input "number" at bounding box center [230, 447] width 276 height 34
type input "*"
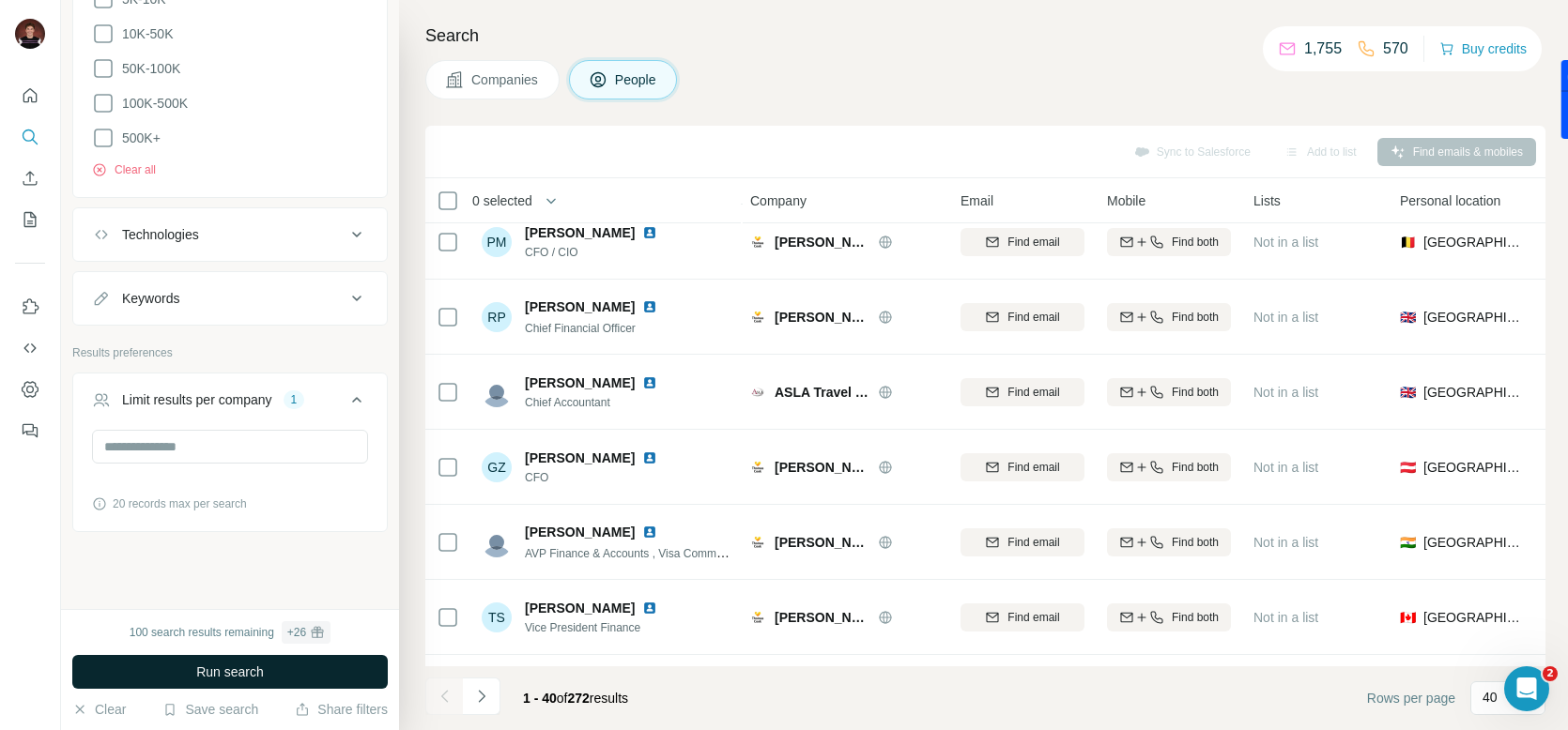
click at [232, 672] on span "Run search" at bounding box center [230, 672] width 67 height 19
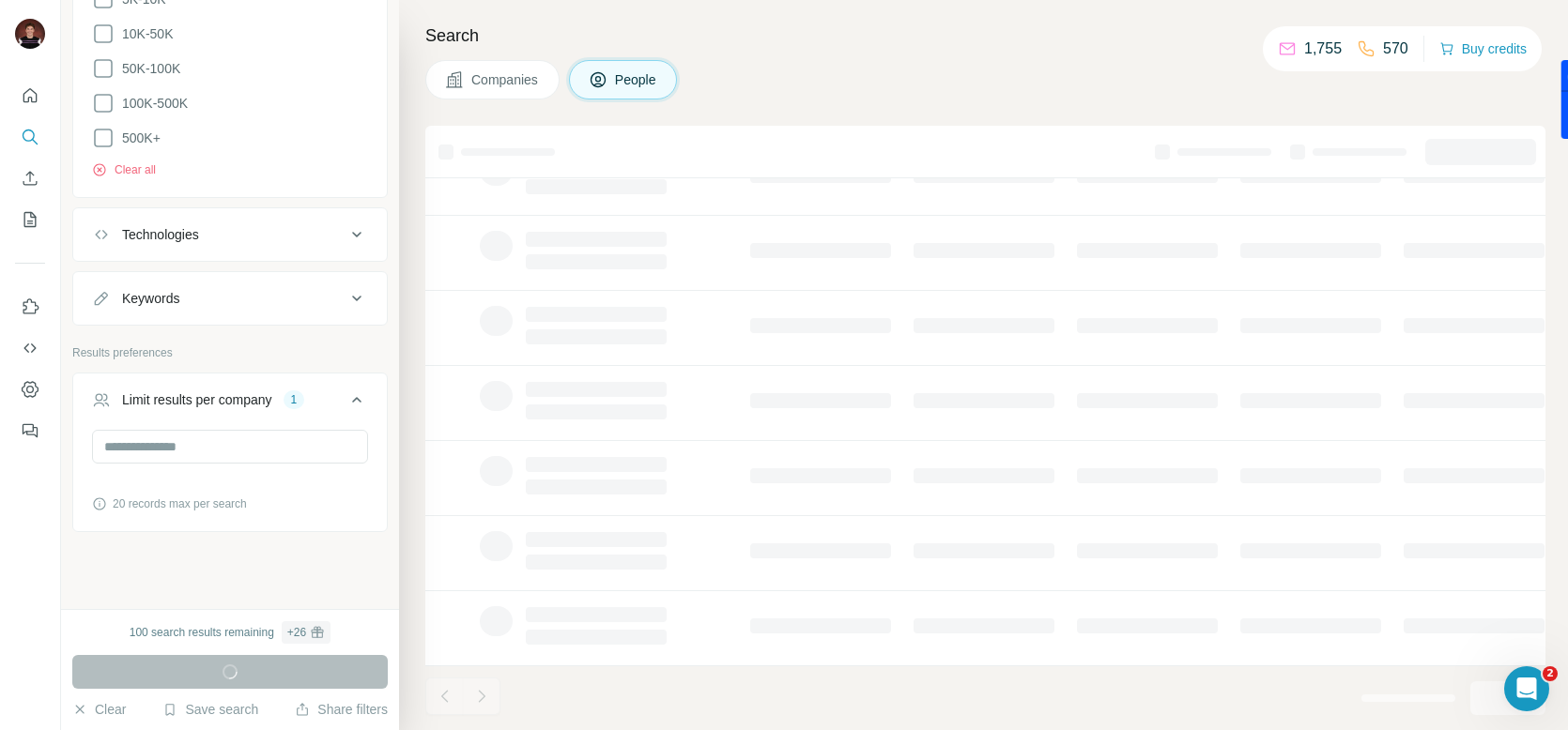
scroll to position [308, 2]
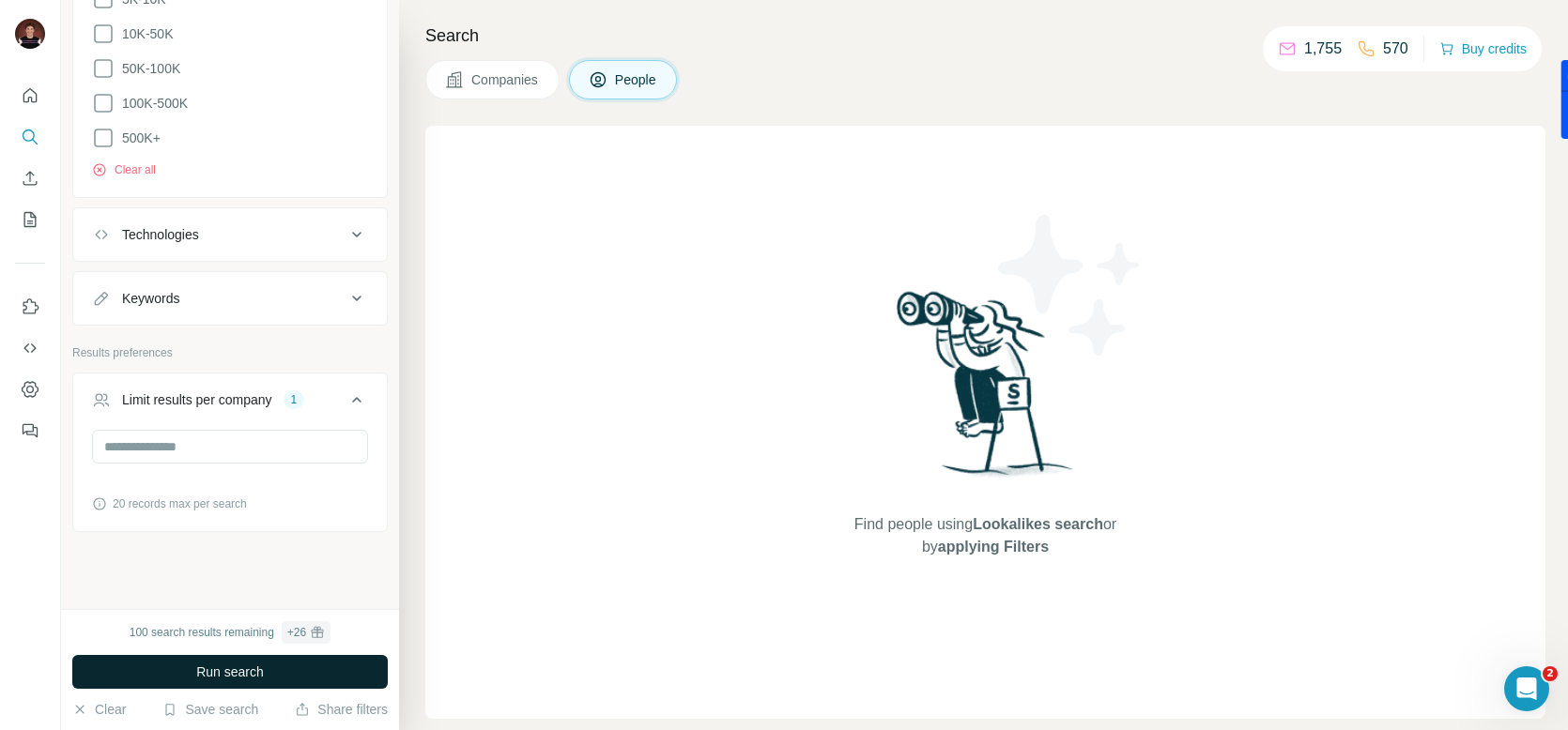
click at [250, 674] on span "Run search" at bounding box center [230, 672] width 67 height 19
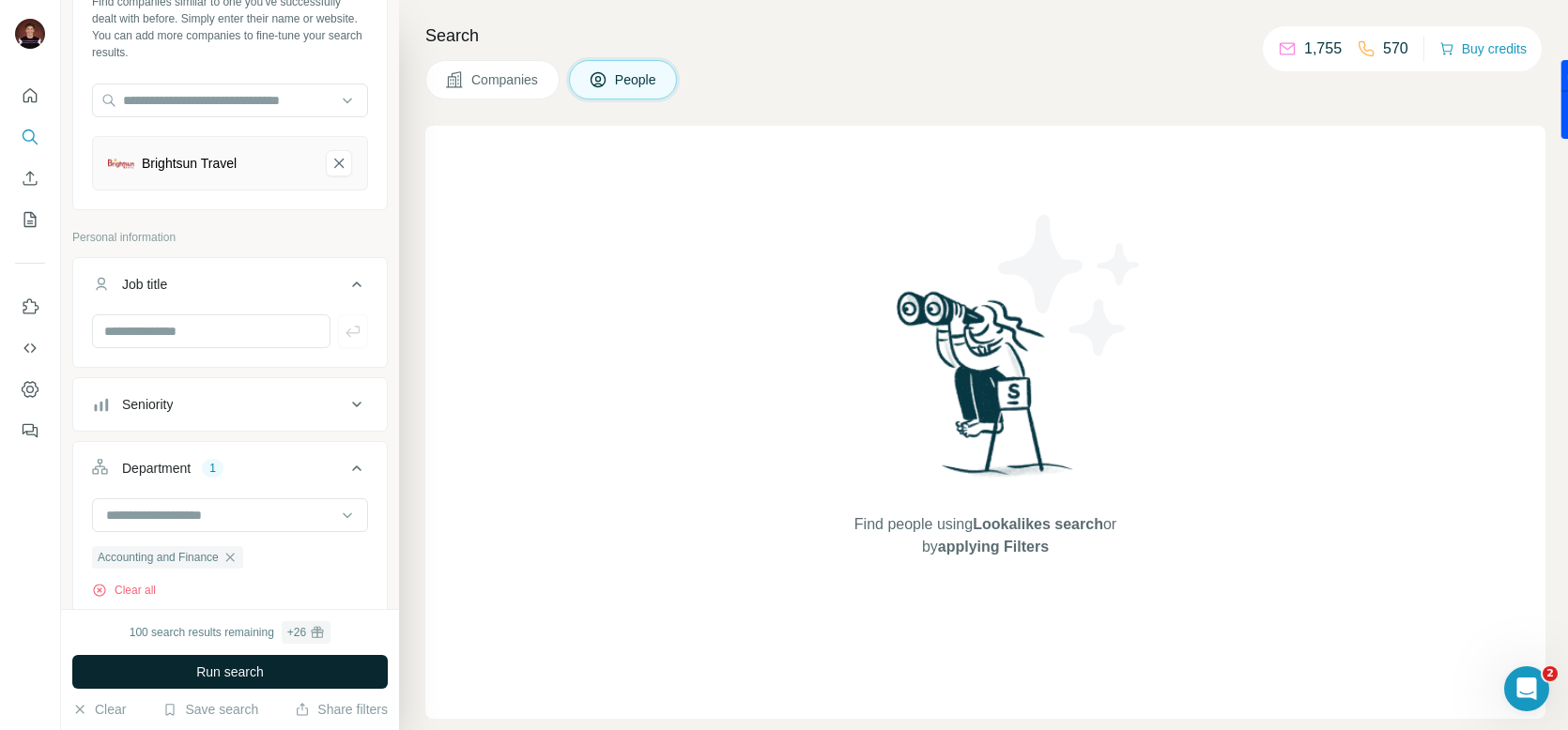
scroll to position [0, 0]
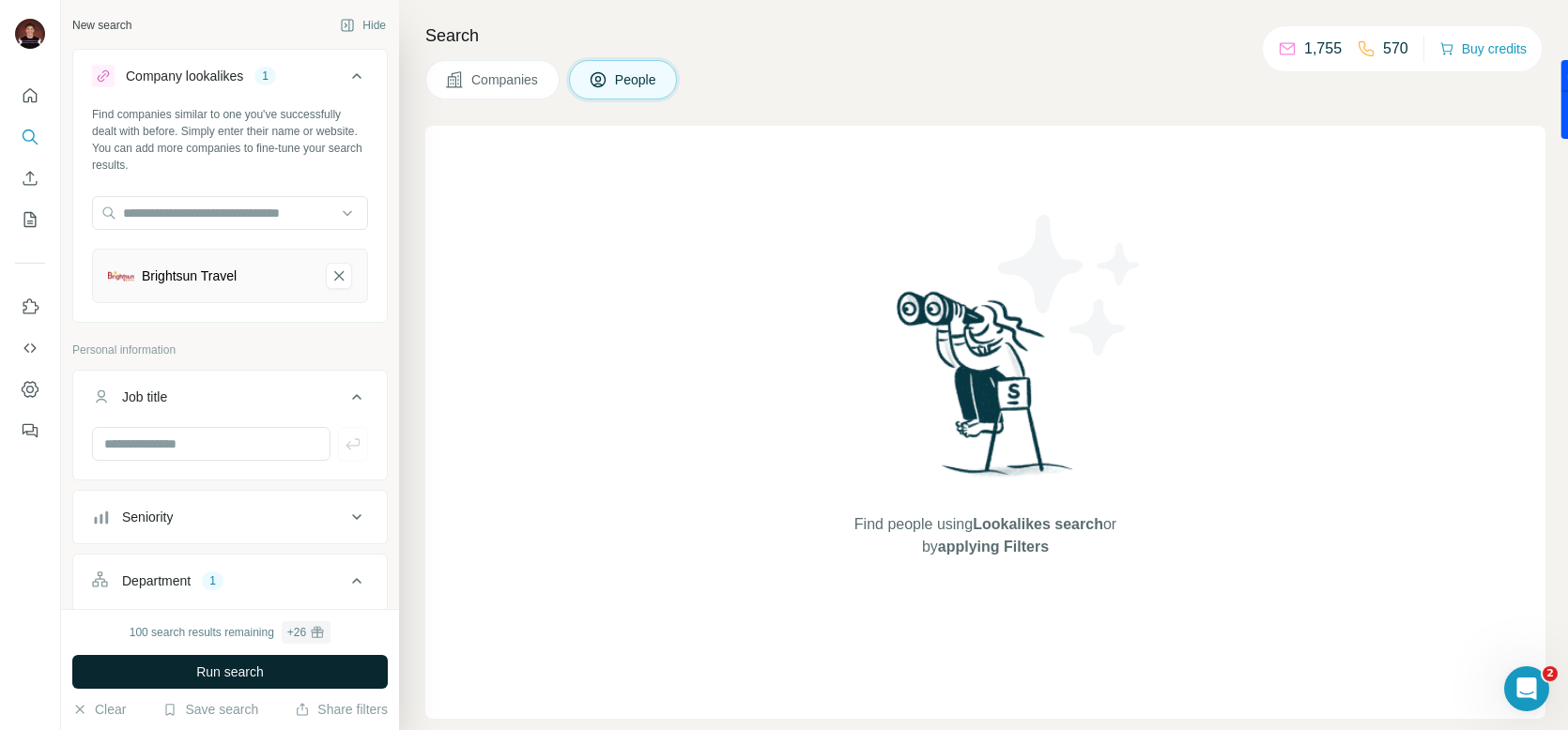
click at [255, 670] on span "Run search" at bounding box center [230, 672] width 67 height 19
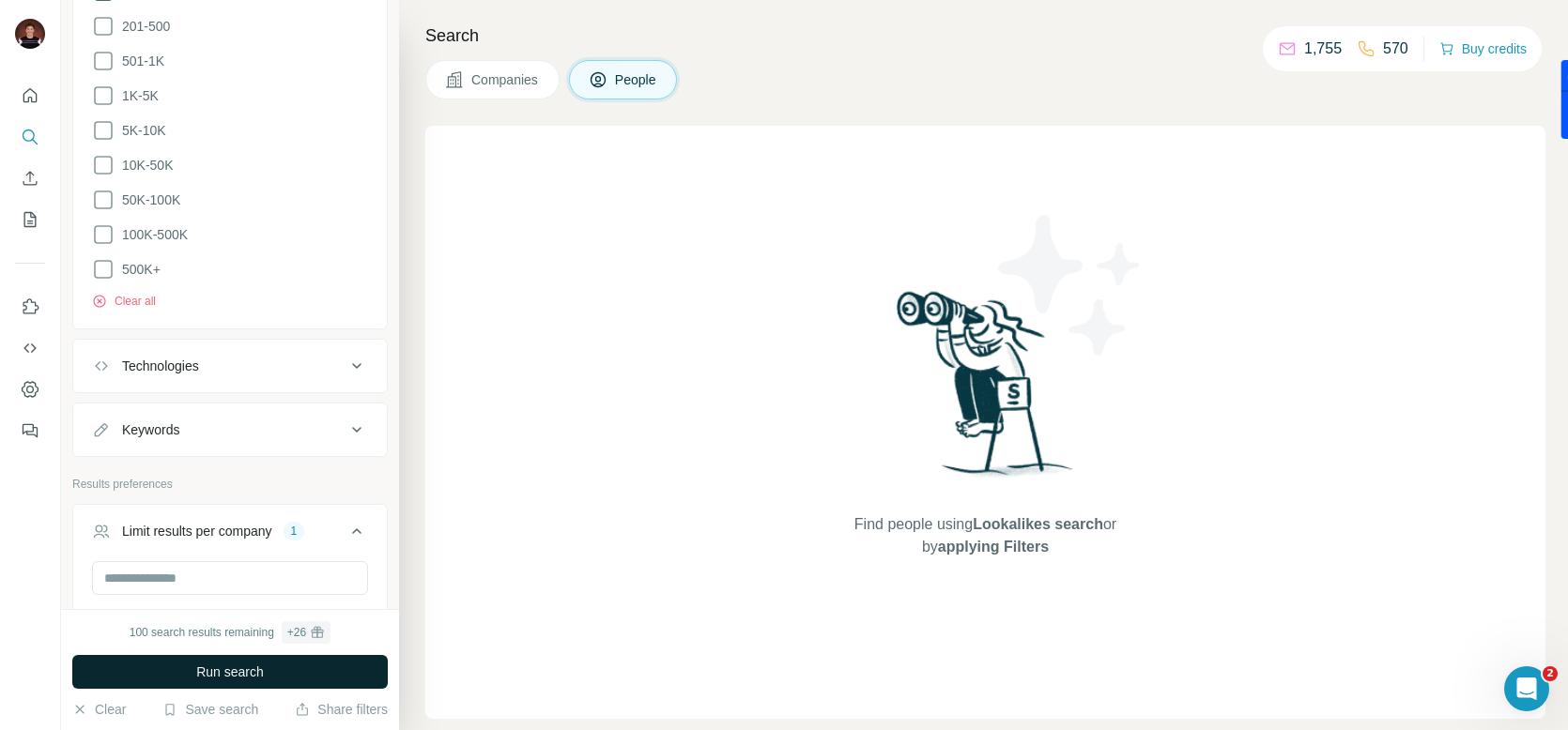
scroll to position [1588, 0]
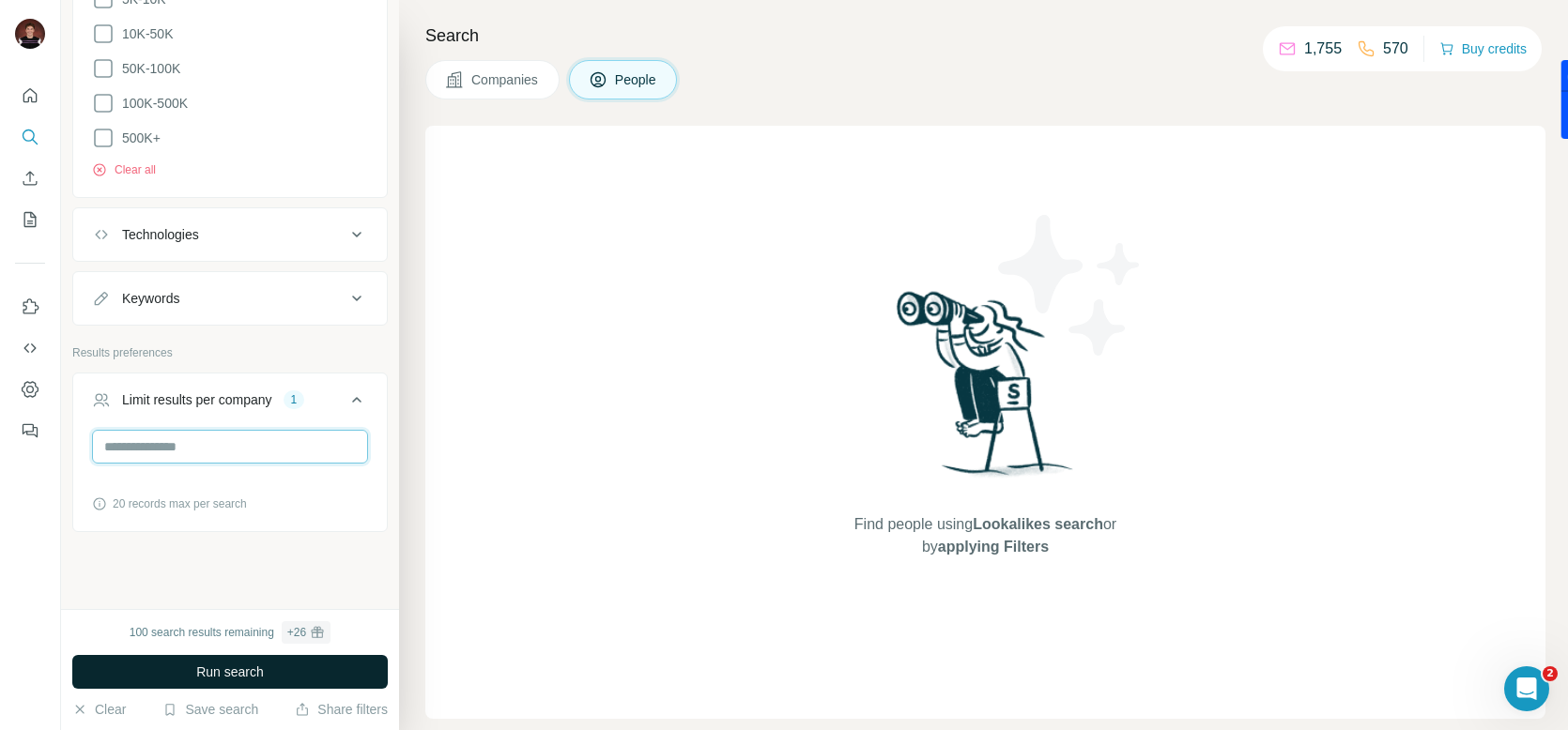
click at [155, 440] on input "*" at bounding box center [230, 447] width 276 height 34
click at [289, 667] on button "Run search" at bounding box center [230, 672] width 315 height 34
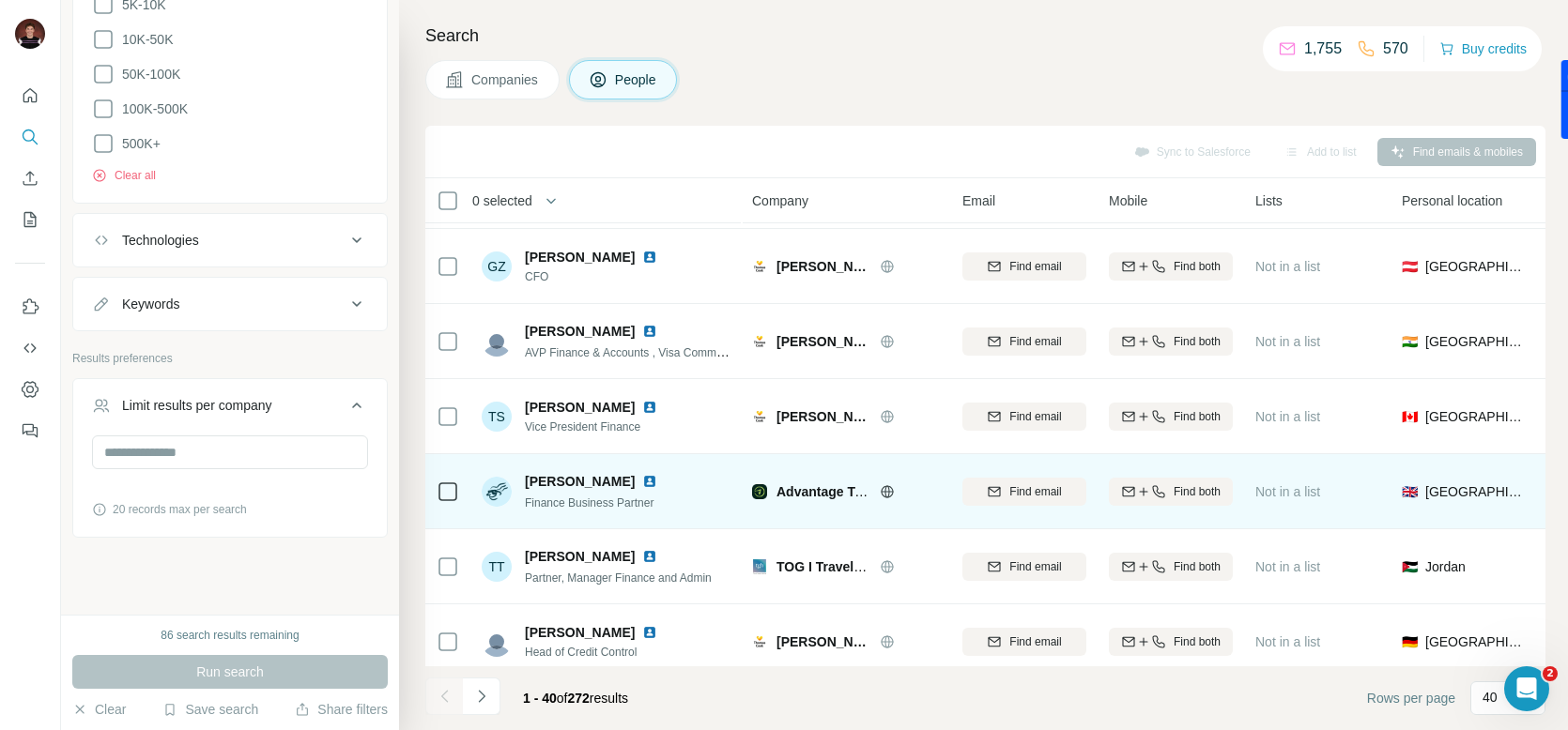
scroll to position [714, 0]
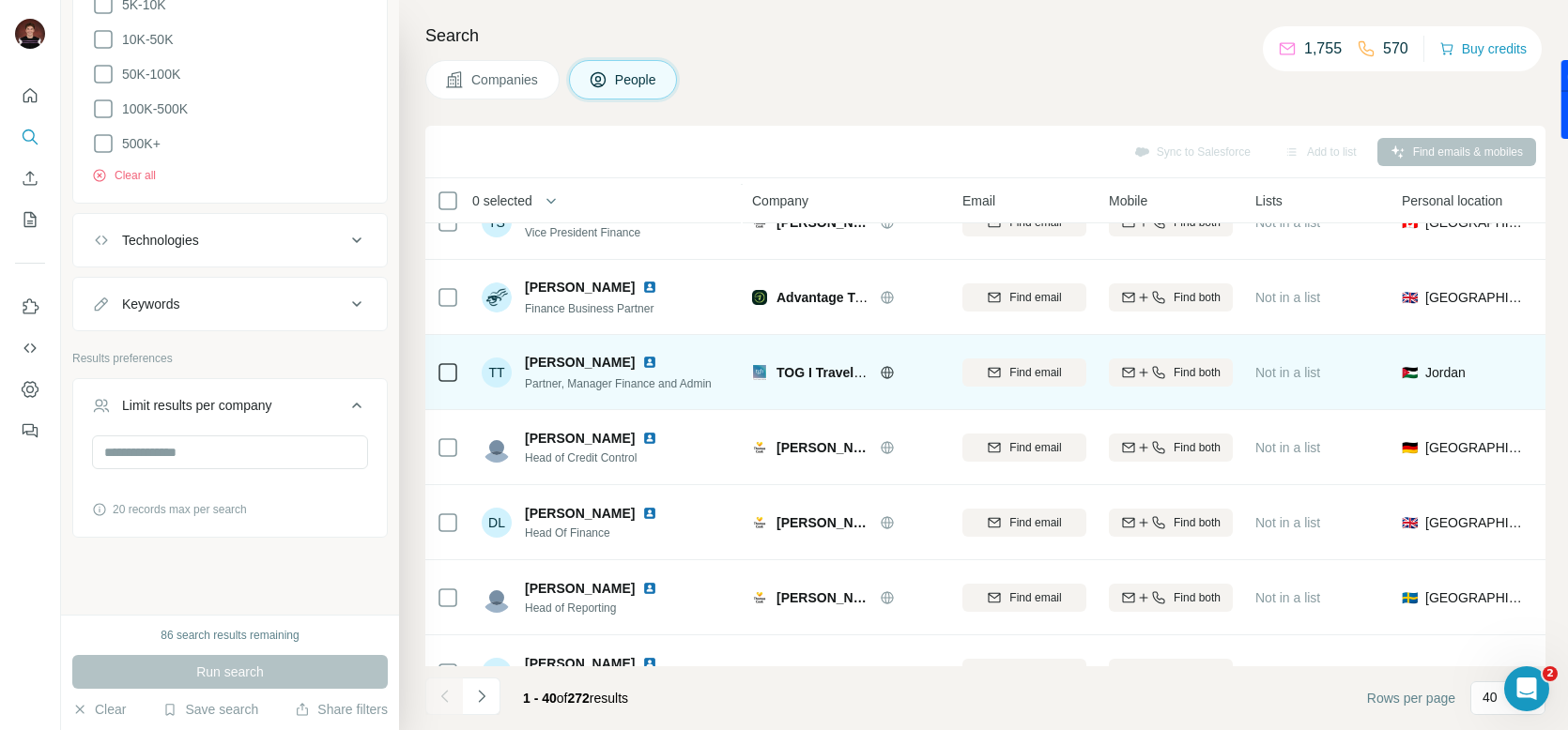
click at [657, 364] on img at bounding box center [650, 363] width 15 height 15
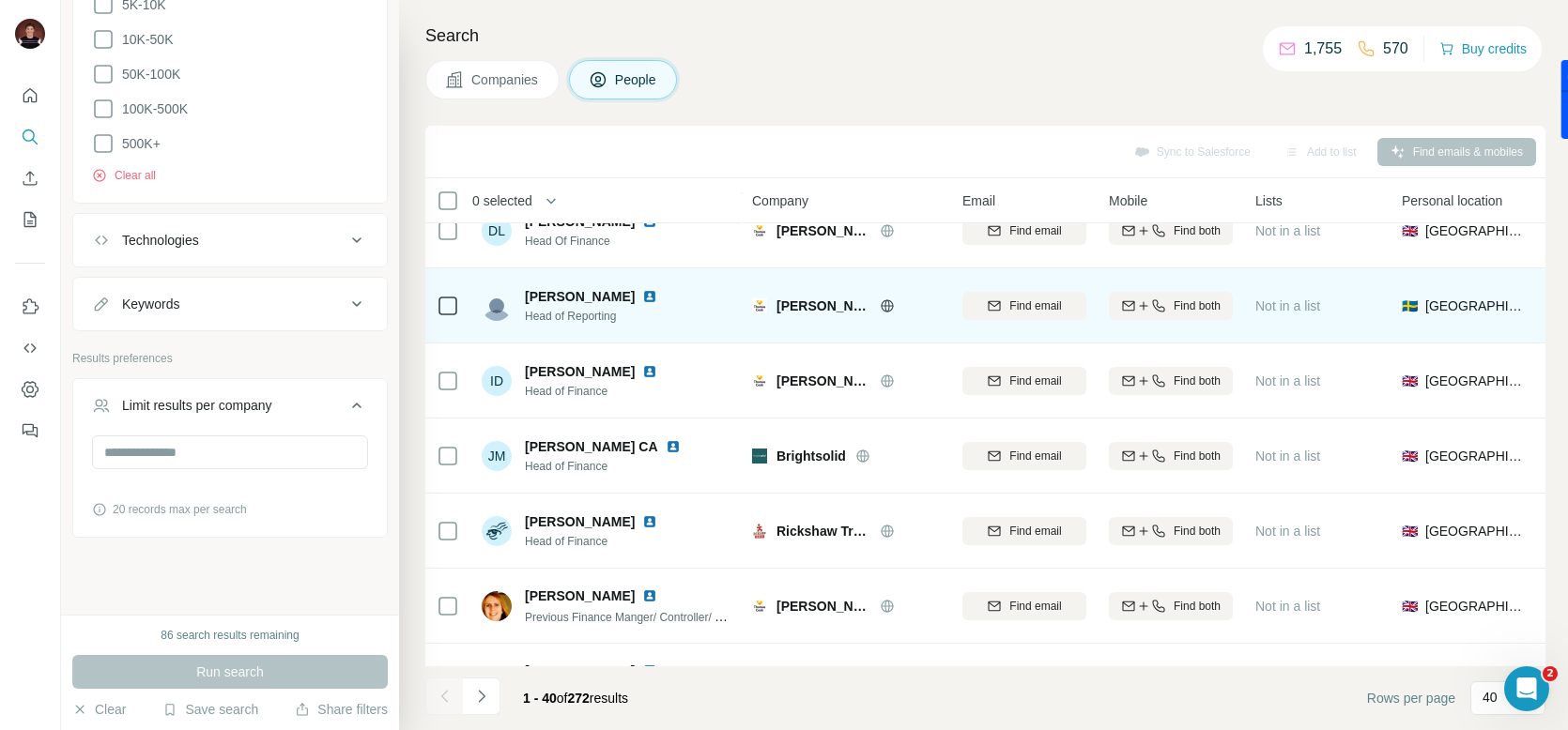
scroll to position [1018, 0]
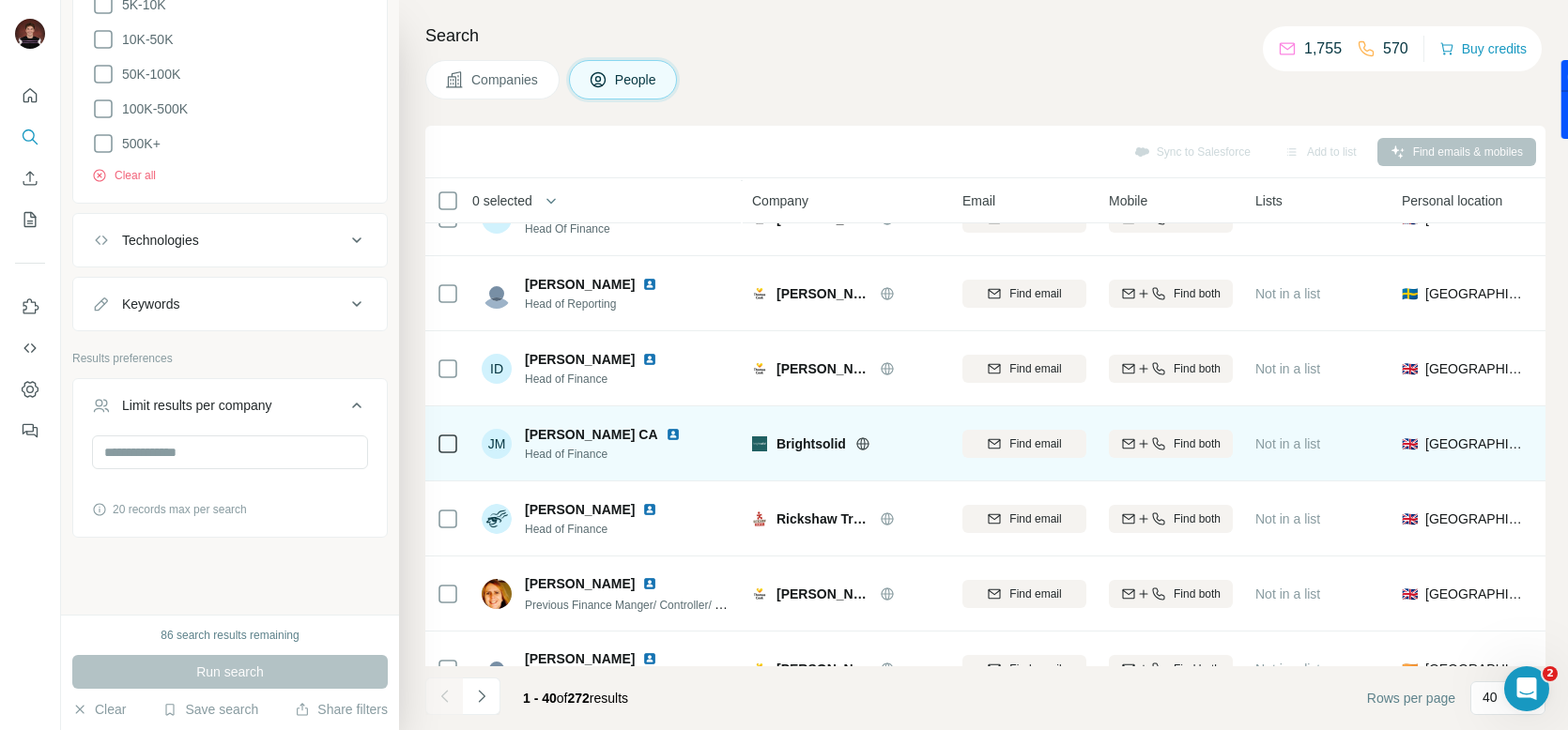
click at [666, 437] on img at bounding box center [673, 435] width 15 height 15
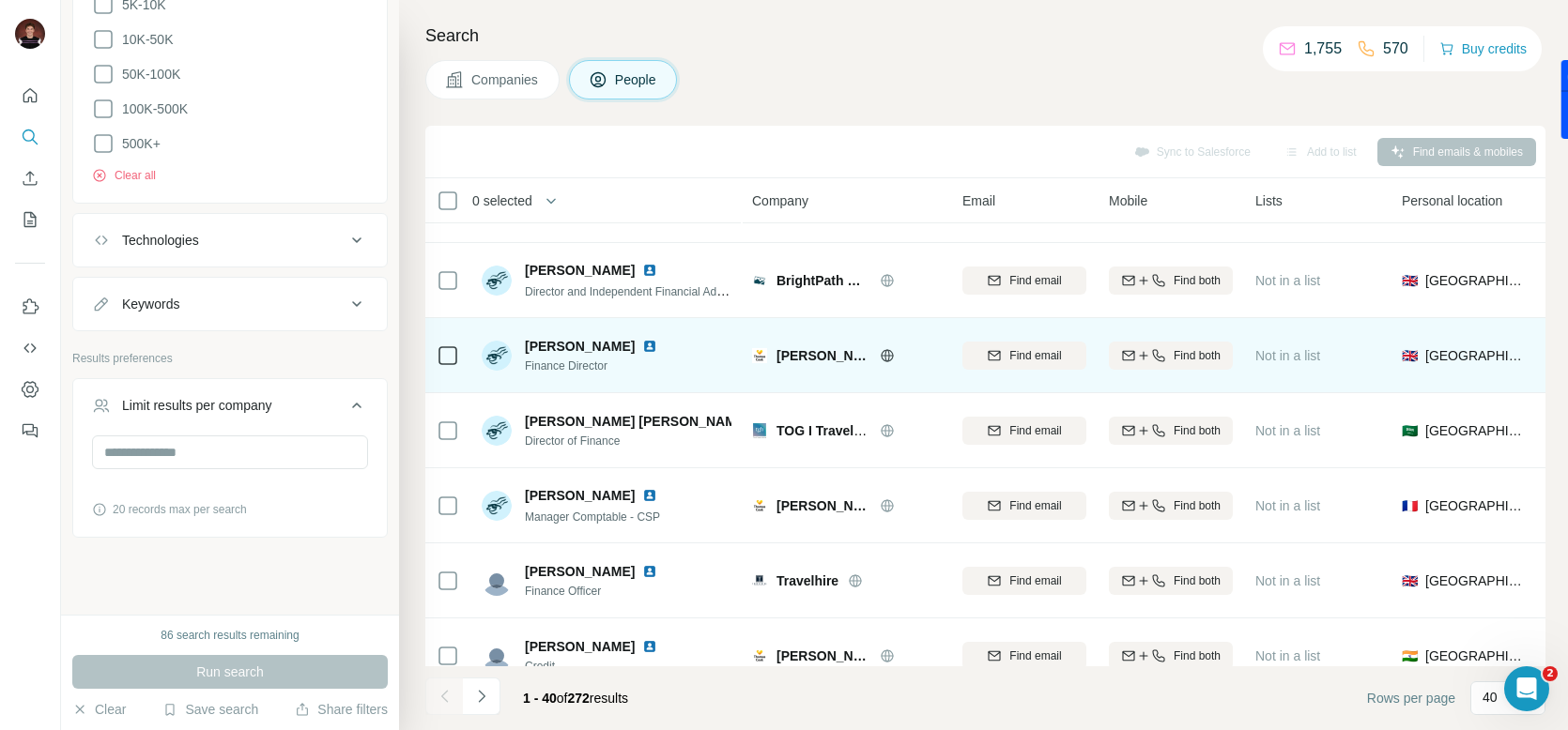
scroll to position [2559, 0]
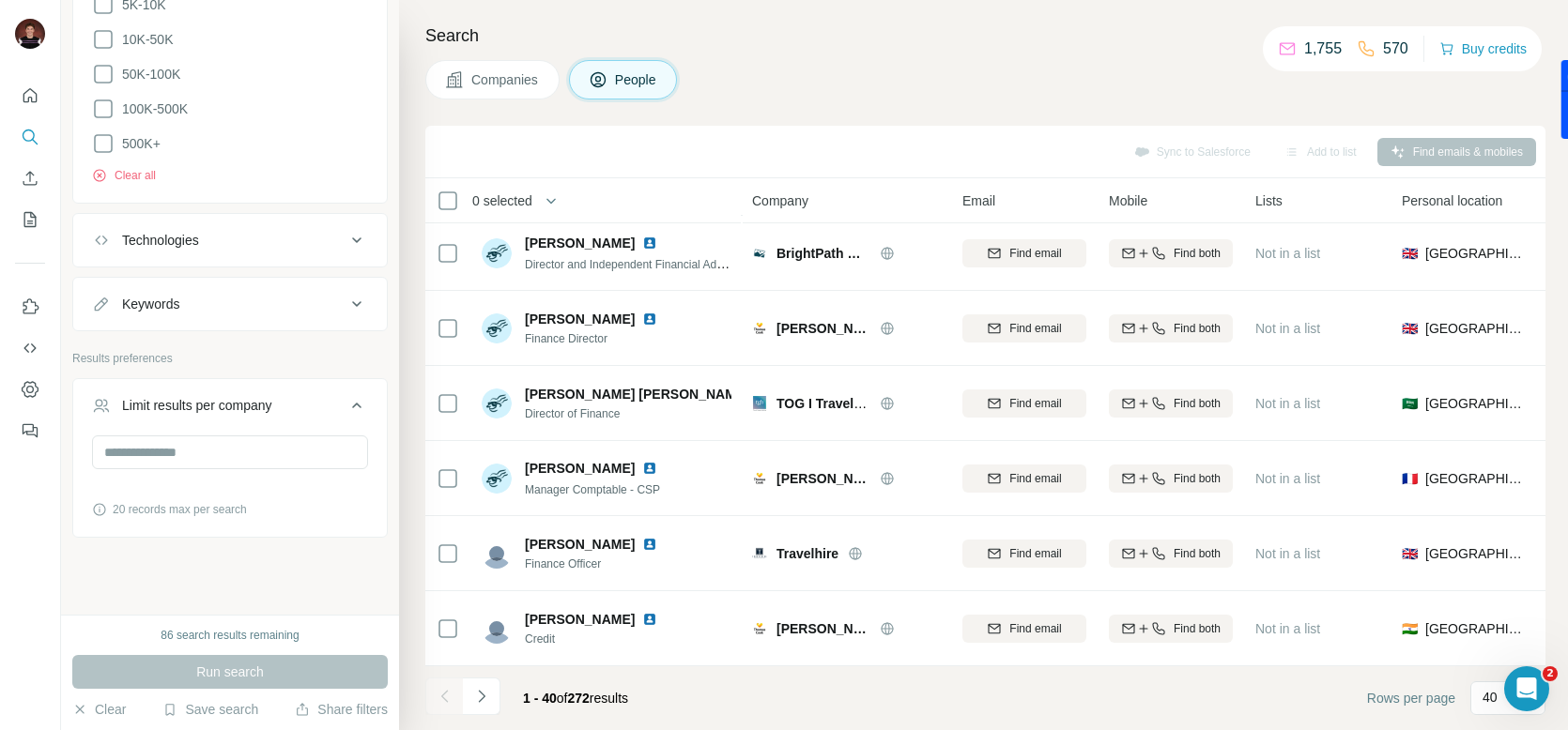
click at [493, 702] on button "Navigate to next page" at bounding box center [482, 697] width 38 height 38
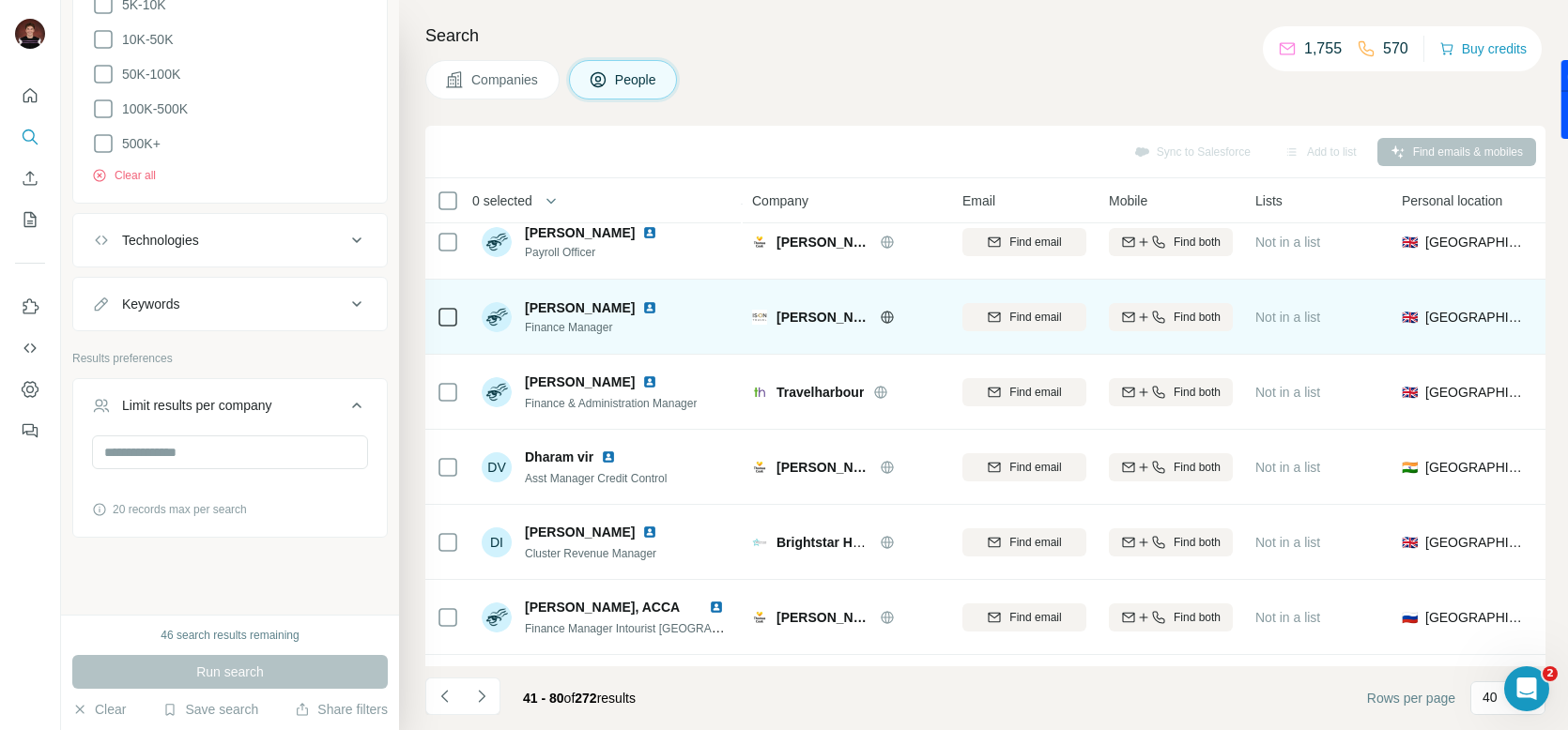
scroll to position [0, 0]
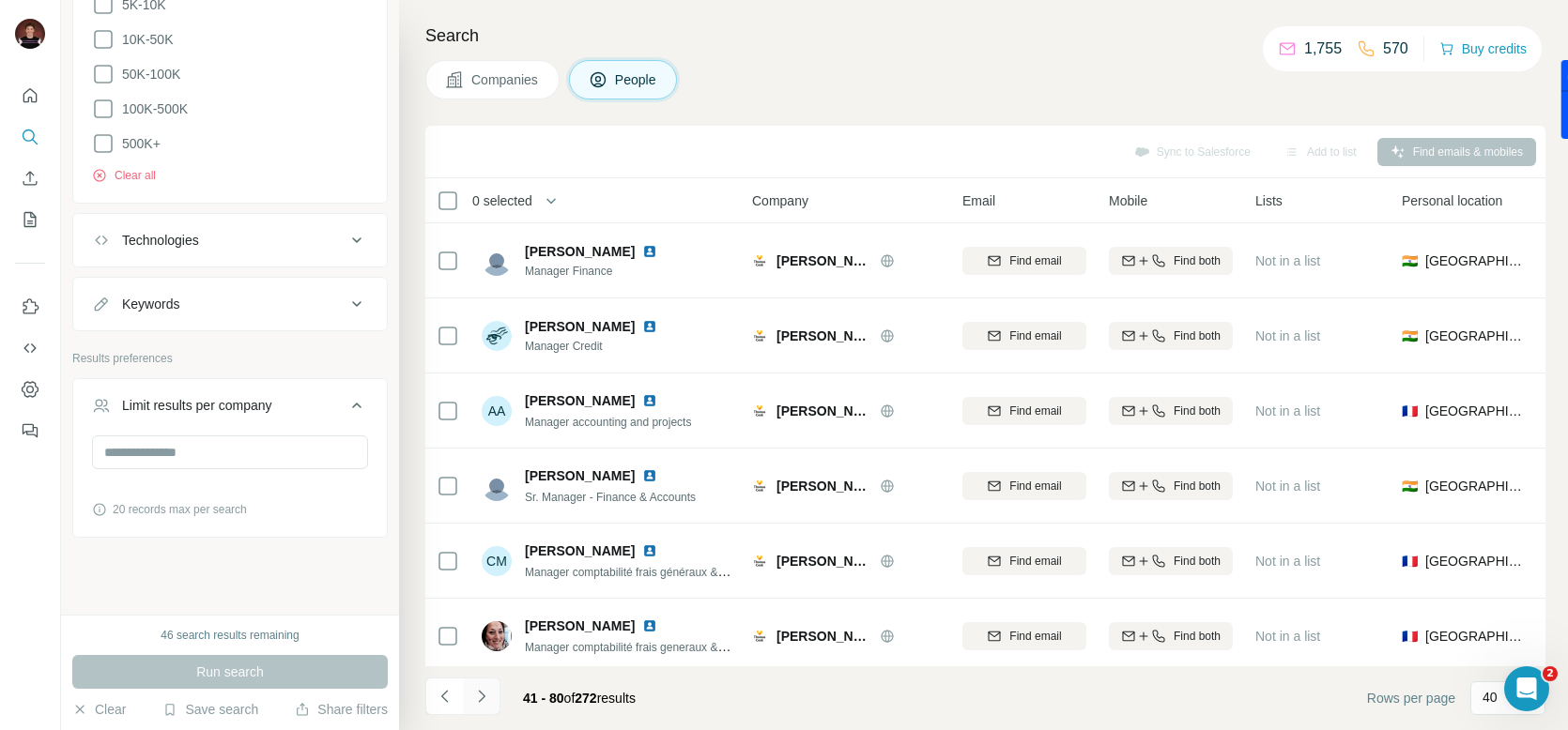
click at [491, 701] on button "Navigate to next page" at bounding box center [482, 697] width 38 height 38
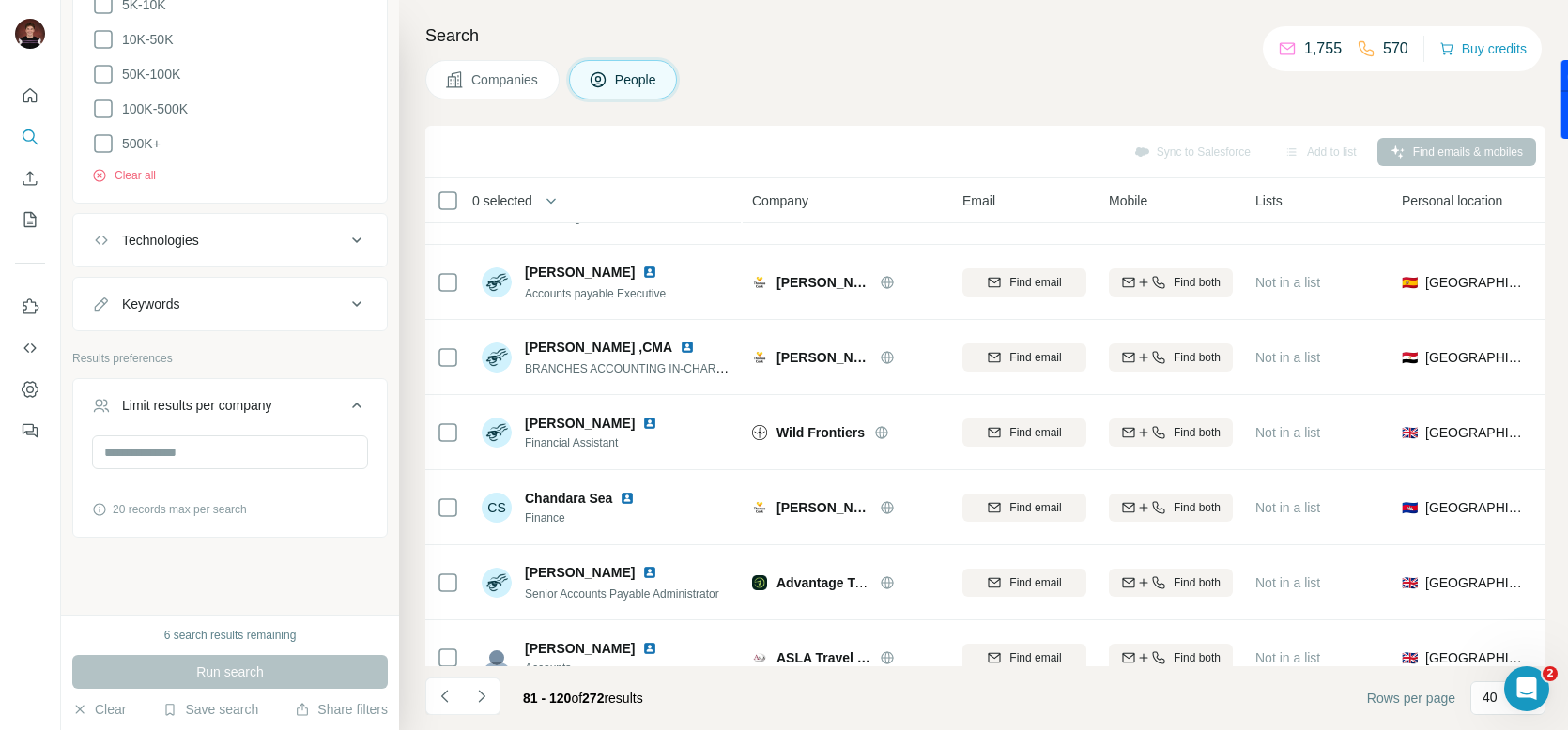
scroll to position [2154, 0]
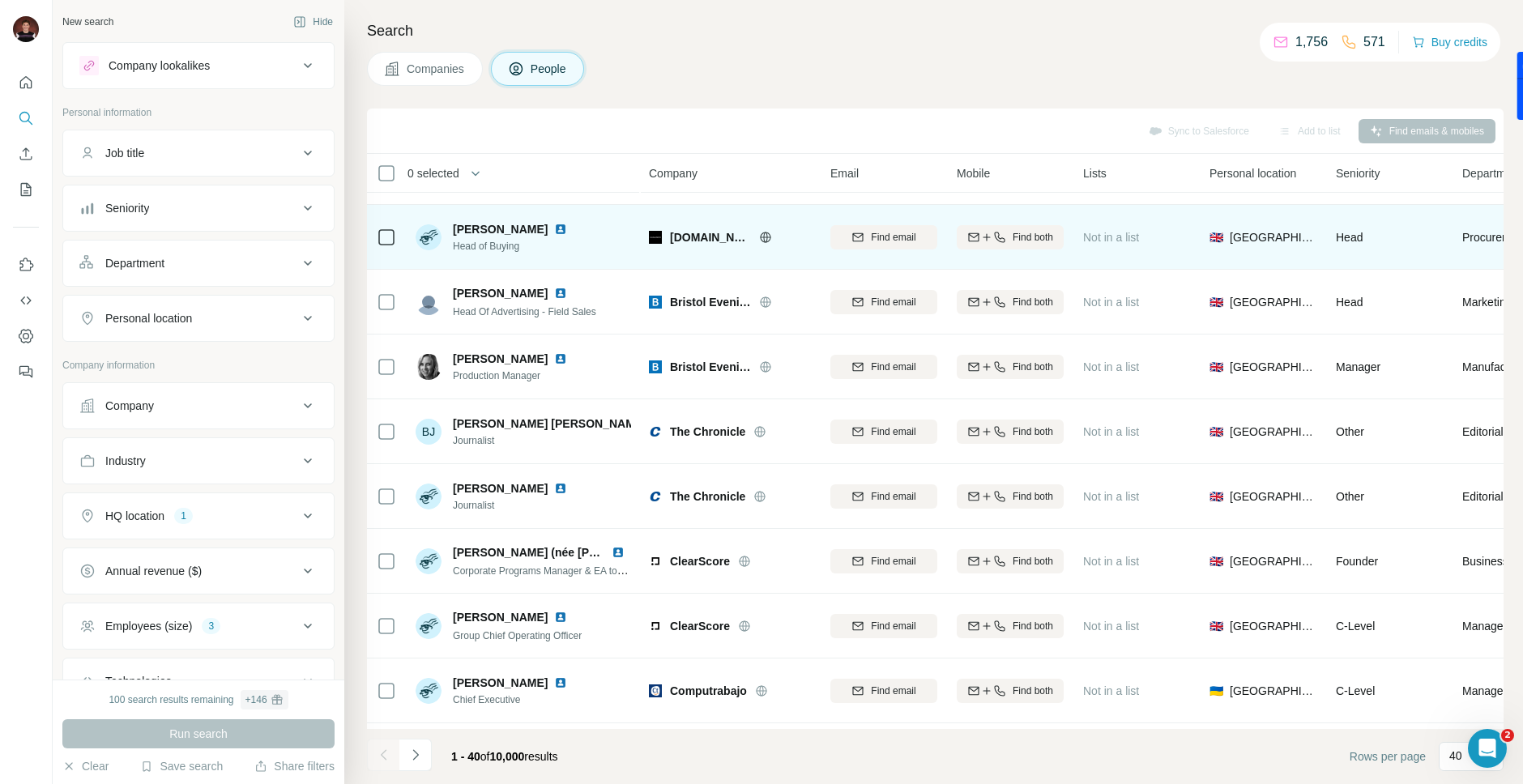
scroll to position [789, 0]
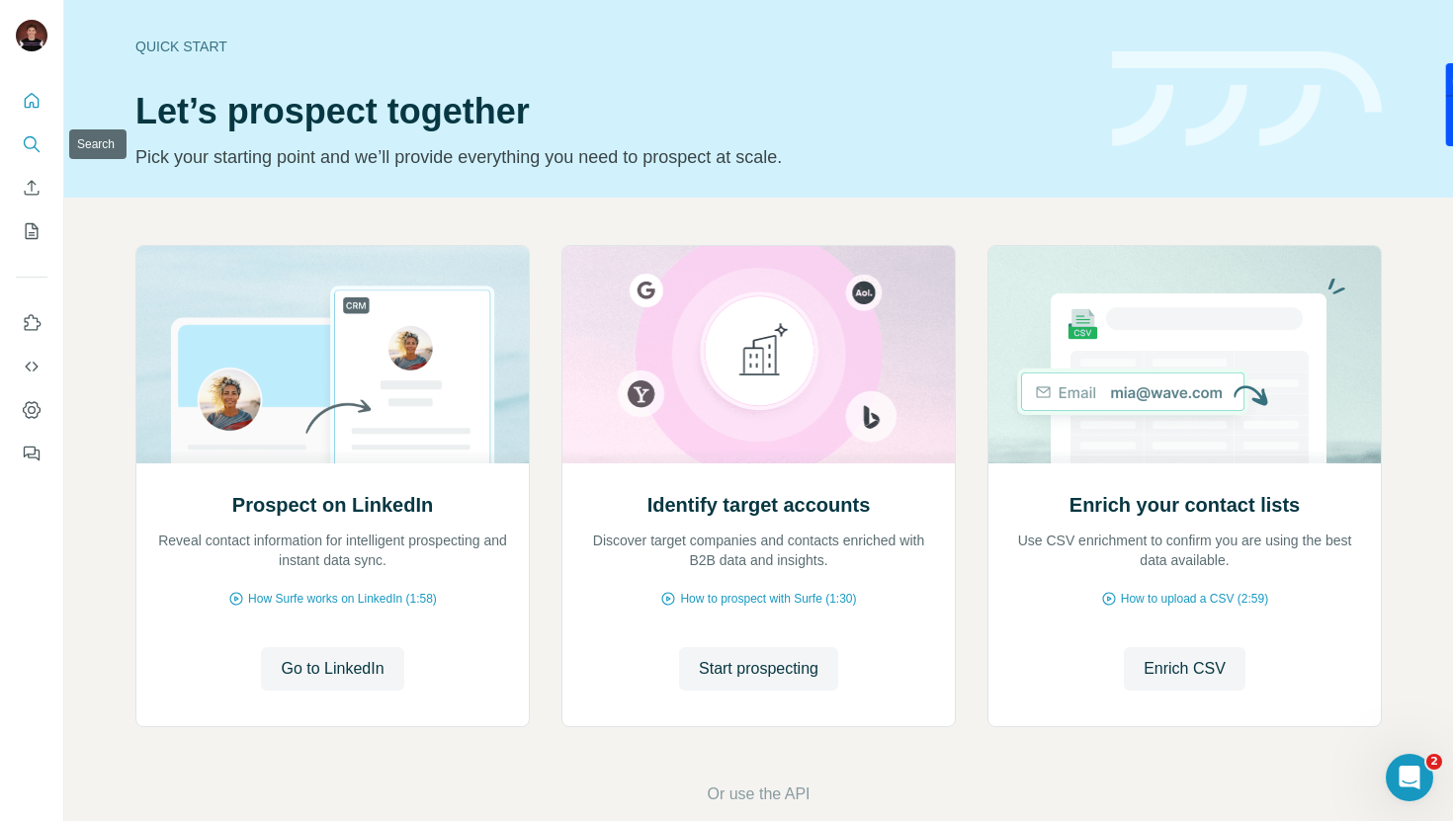
click at [38, 138] on icon "Search" at bounding box center [32, 144] width 20 height 20
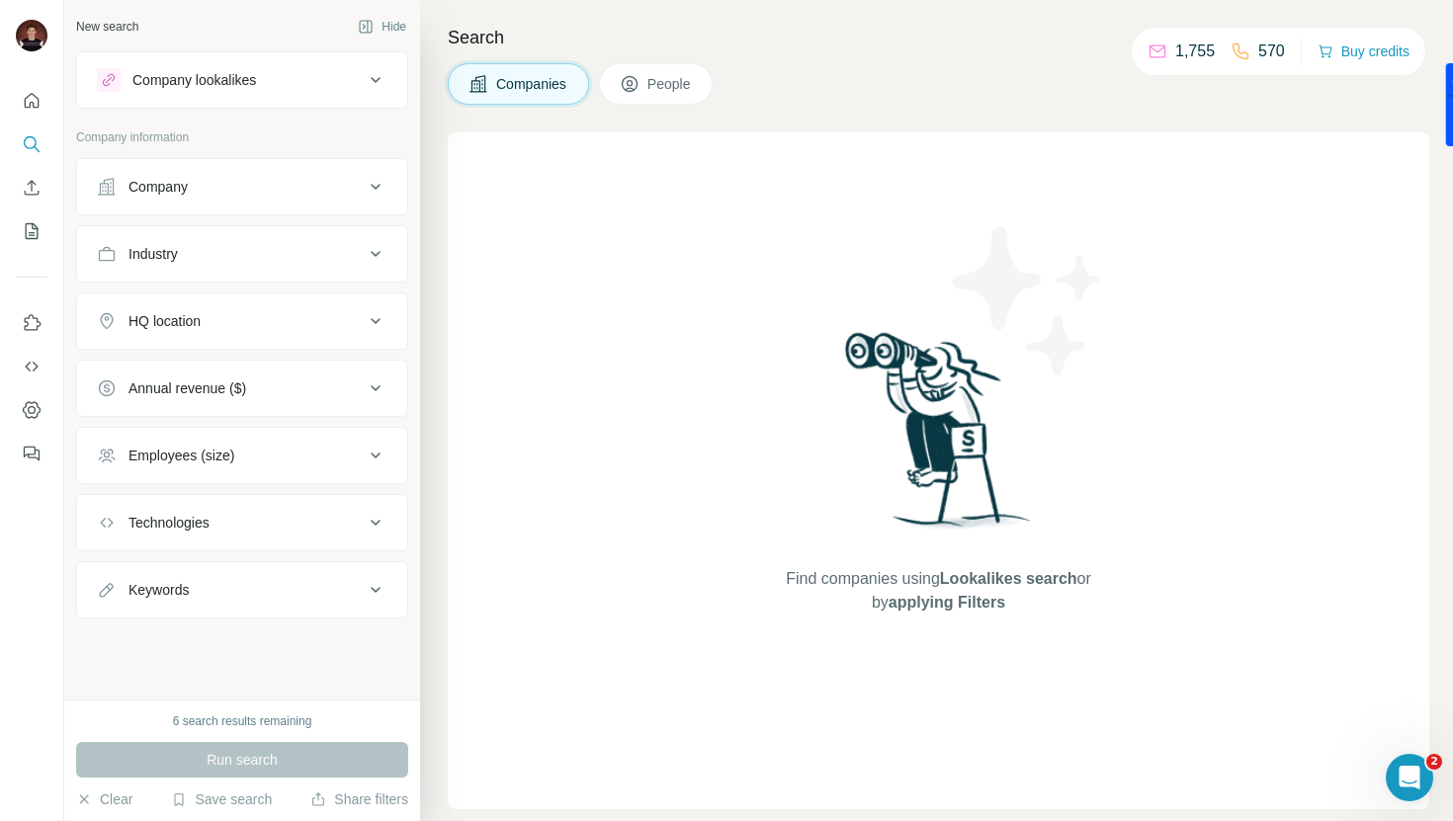
click at [179, 87] on div "Company lookalikes" at bounding box center [194, 80] width 124 height 20
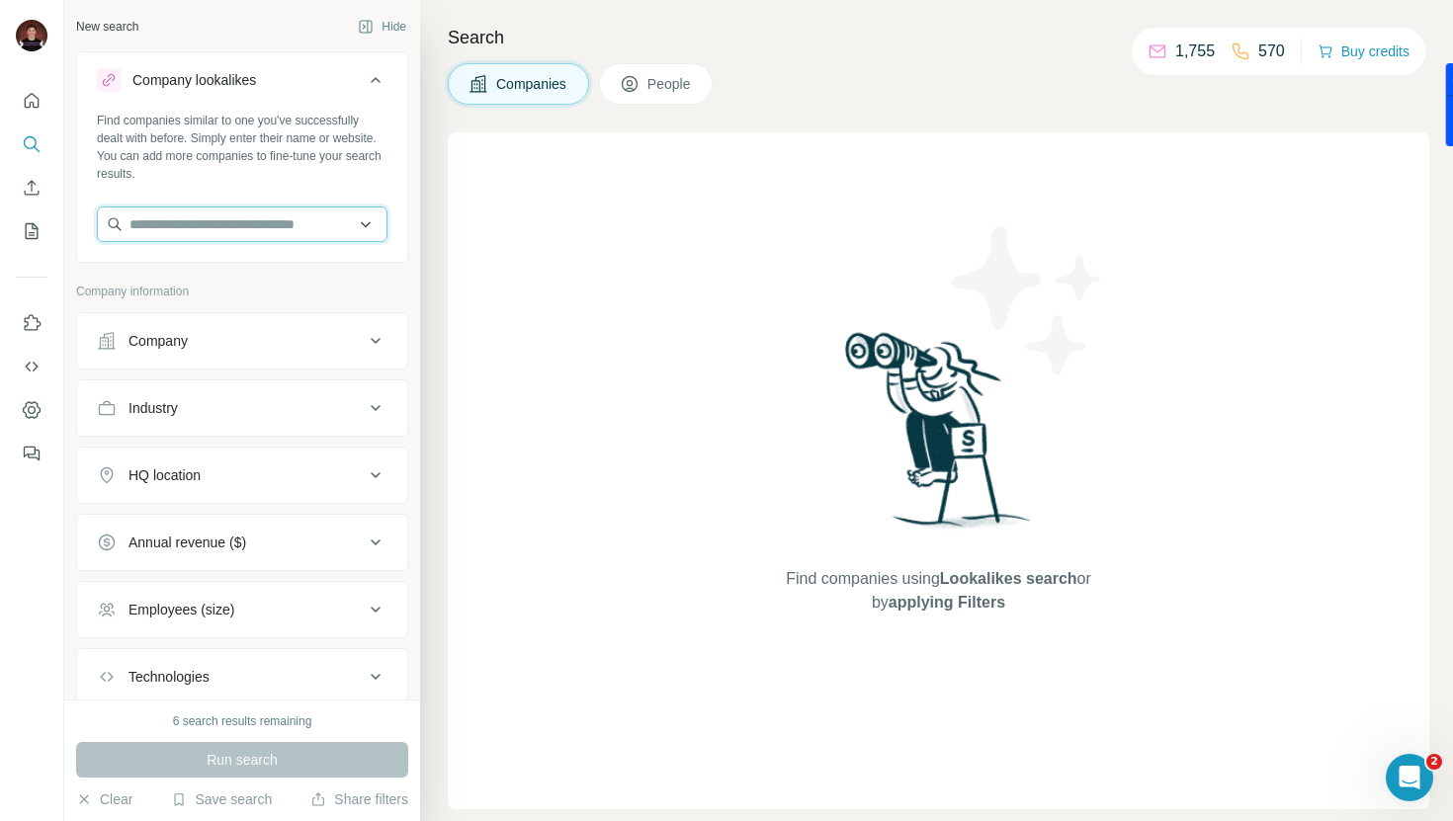
click at [207, 216] on input "text" at bounding box center [242, 225] width 291 height 36
paste input "**********"
type input "**********"
click at [130, 214] on input "text" at bounding box center [242, 225] width 291 height 36
paste input "**********"
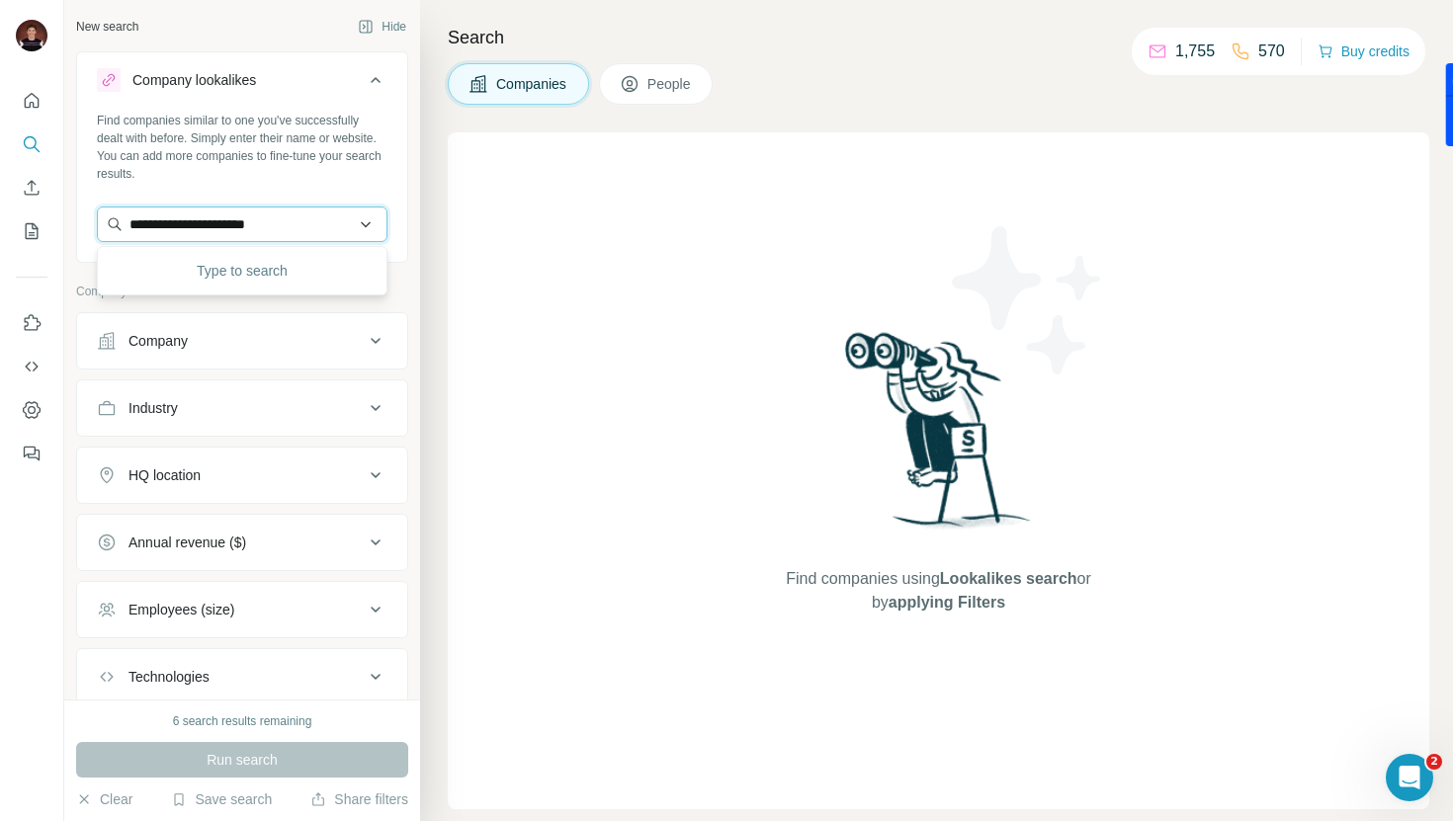
type input "**********"
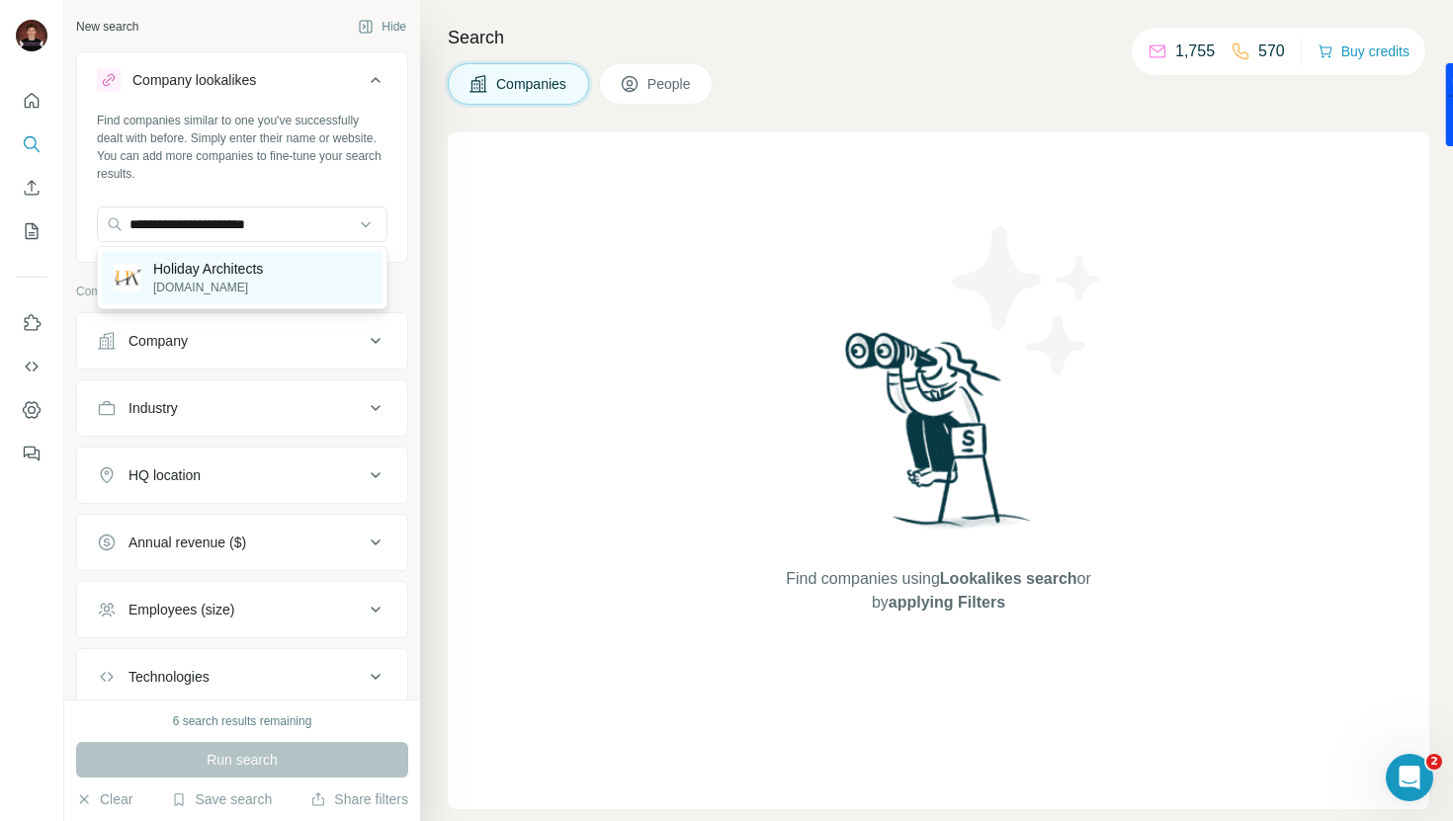
click at [181, 293] on p "holidayarchitects.co.uk" at bounding box center [208, 288] width 110 height 18
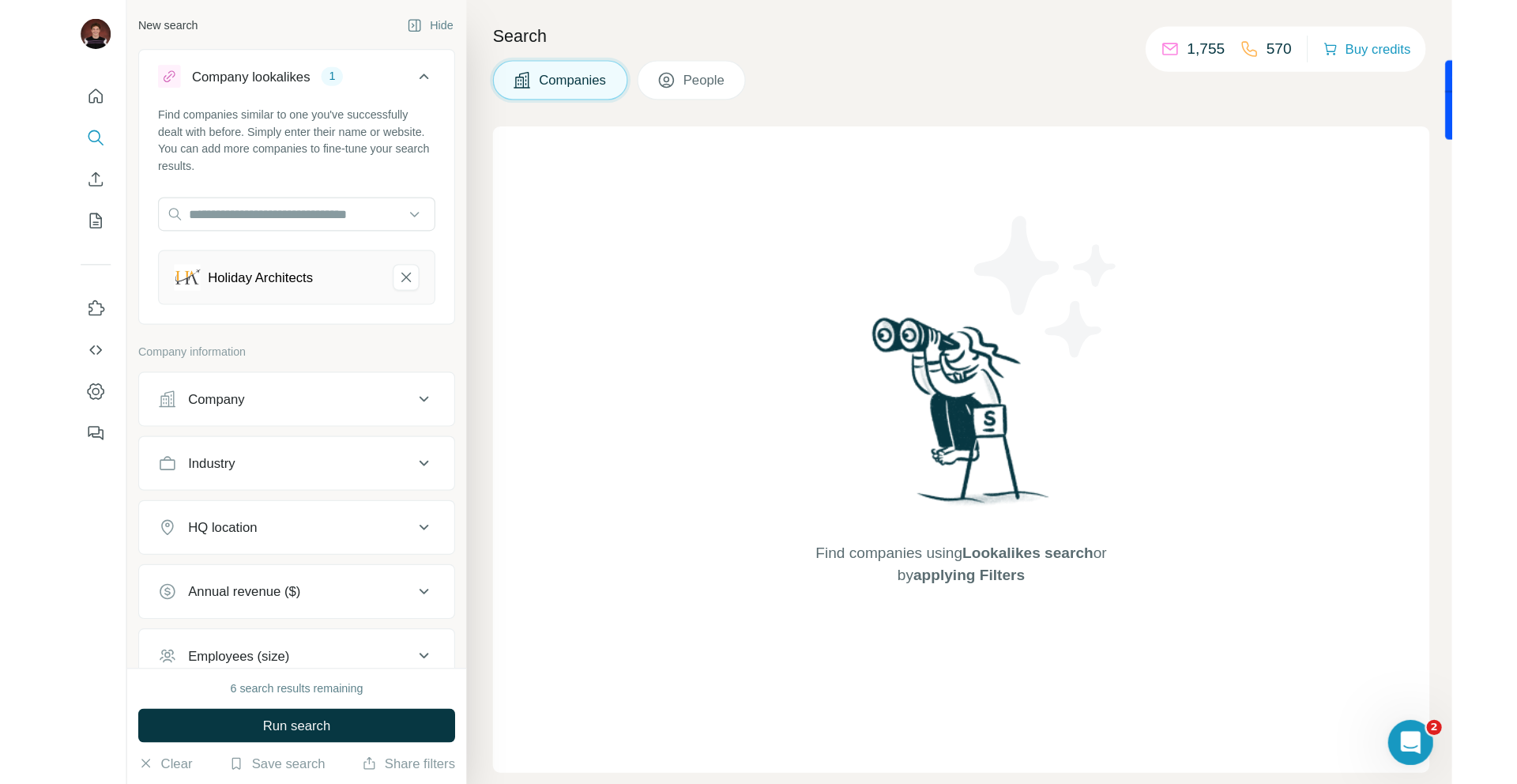
scroll to position [11, 0]
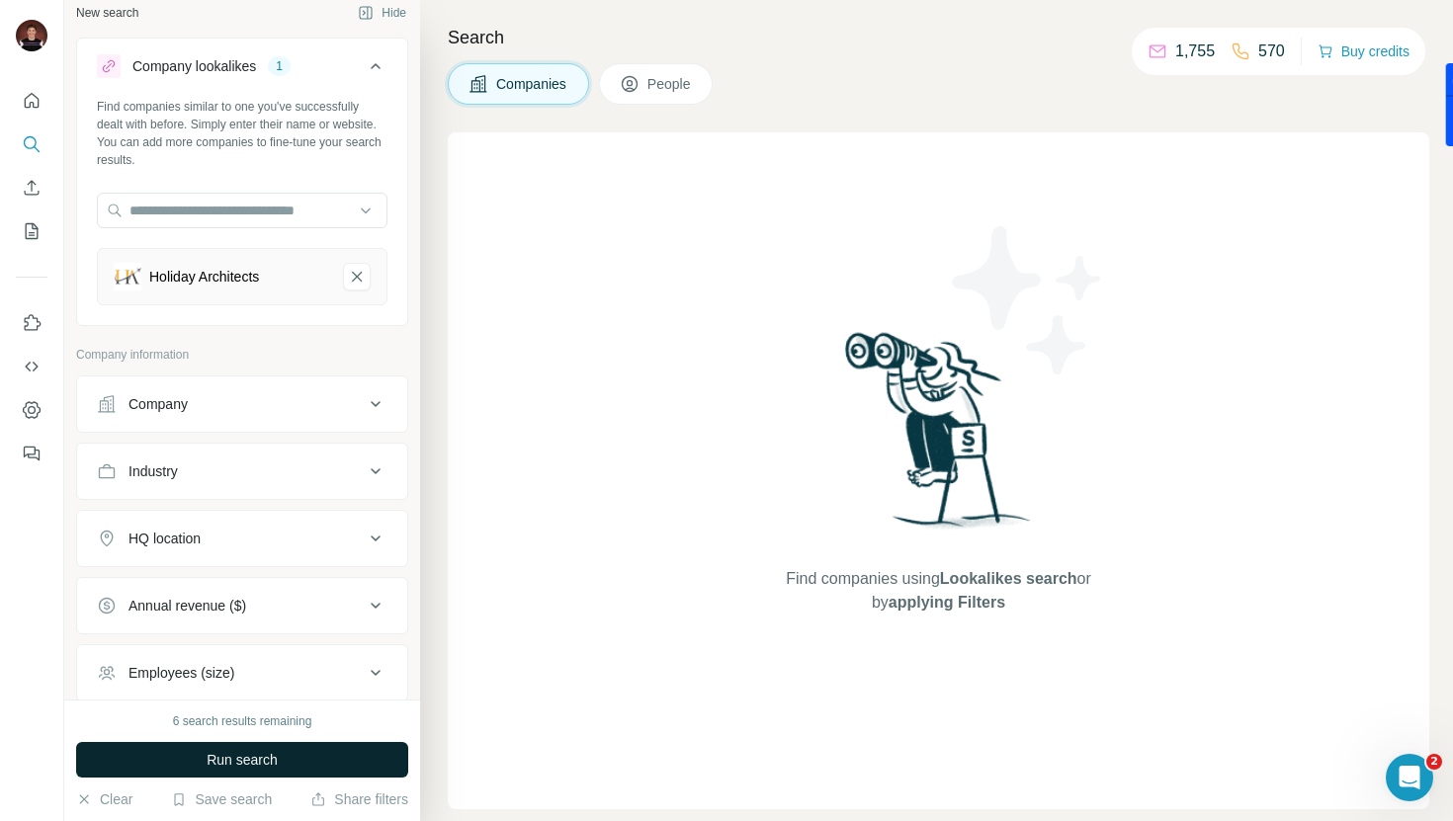
click at [243, 752] on span "Run search" at bounding box center [242, 760] width 71 height 20
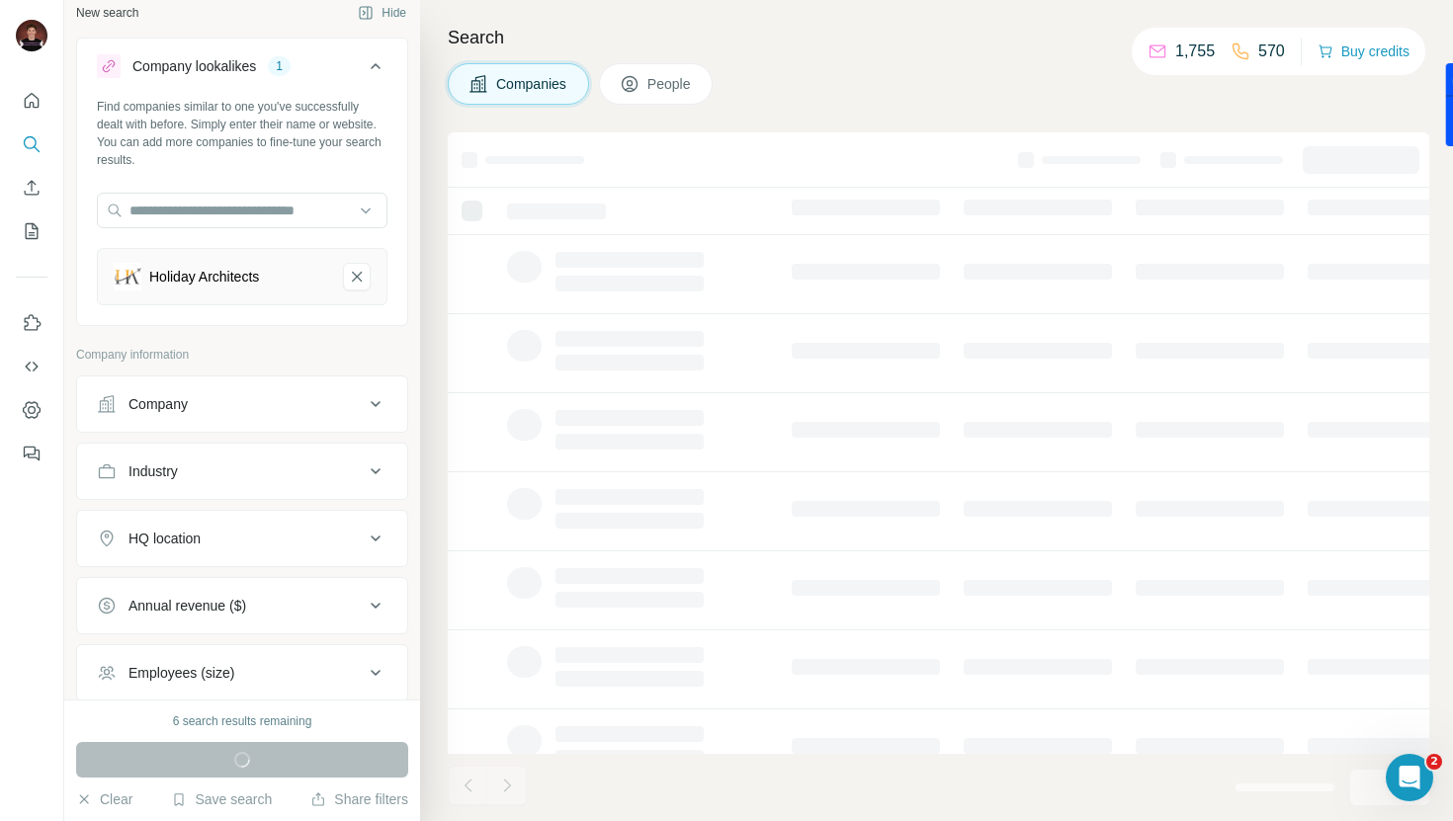
click at [178, 725] on div "6 search results remaining" at bounding box center [242, 722] width 139 height 18
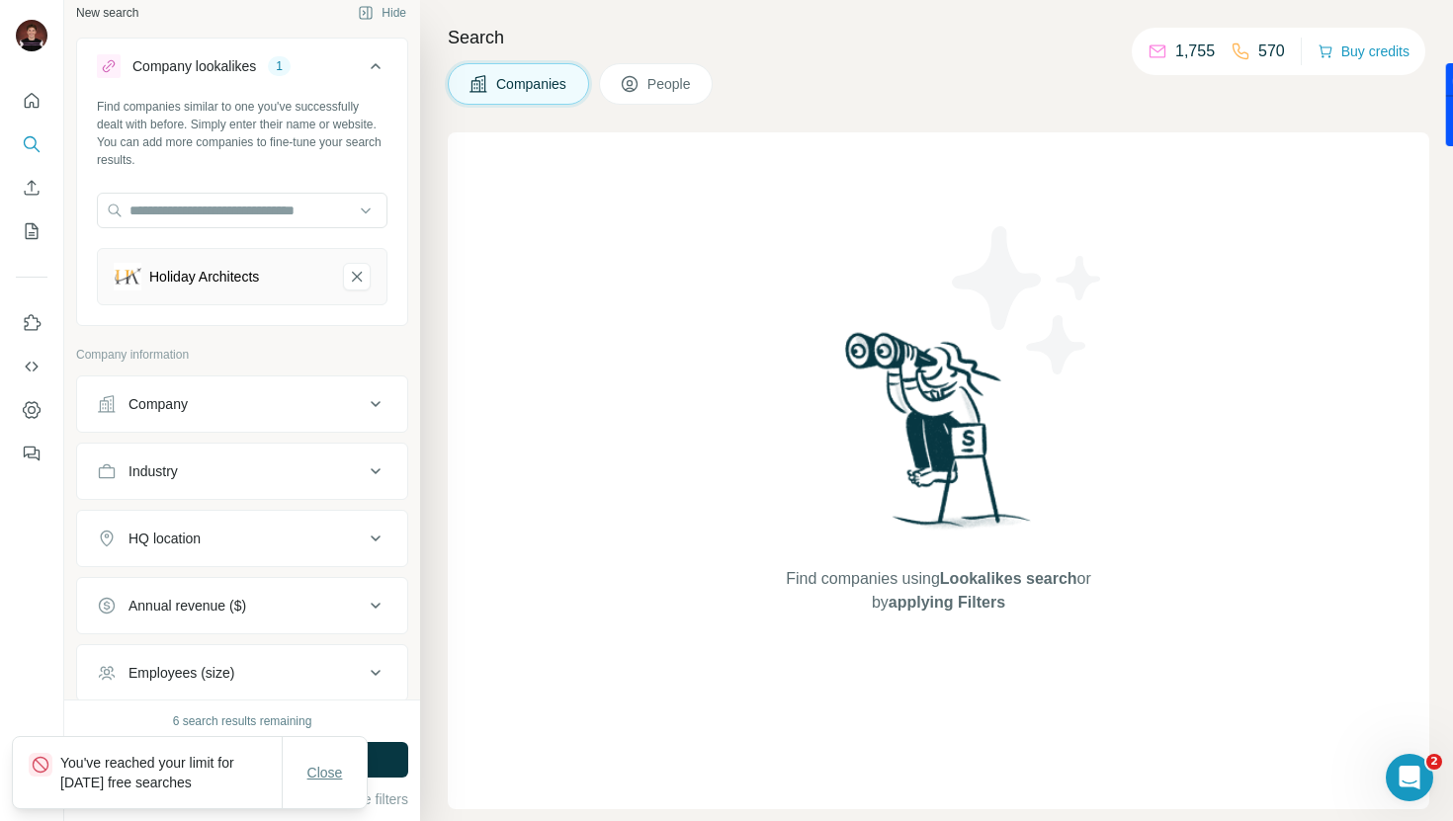
click at [331, 780] on span "Close" at bounding box center [325, 773] width 36 height 20
